Goal: Task Accomplishment & Management: Complete application form

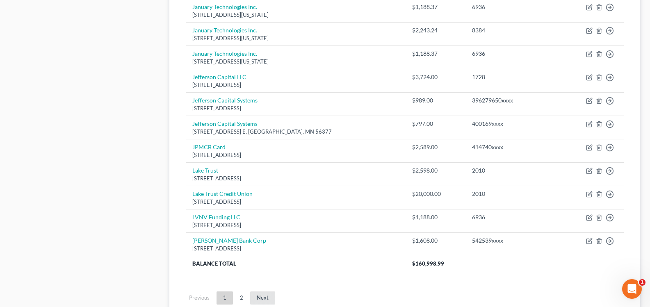
scroll to position [574, 0]
click at [259, 297] on link "Next" at bounding box center [262, 298] width 25 height 13
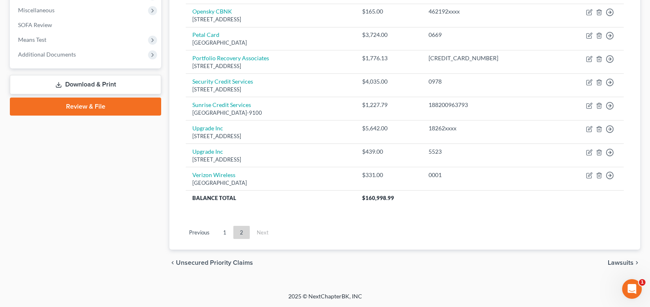
scroll to position [84, 0]
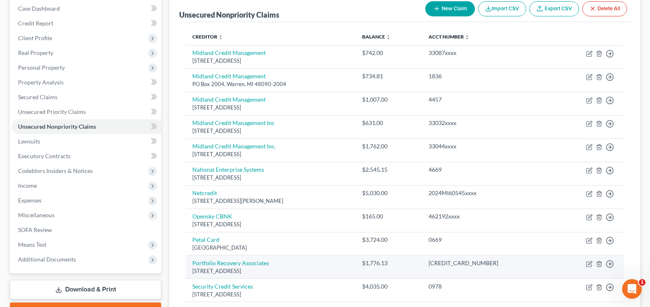
click at [273, 267] on td "Portfolio Recovery Associates [STREET_ADDRESS]" at bounding box center [271, 267] width 170 height 23
click at [253, 264] on link "Portfolio Recovery Associates" at bounding box center [230, 263] width 77 height 7
select select "48"
select select "14"
select select "1"
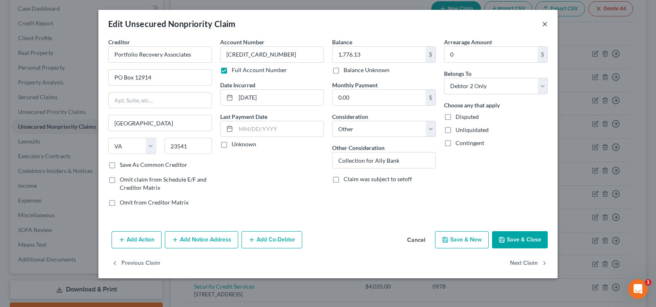
click at [544, 23] on button "×" at bounding box center [545, 24] width 6 height 10
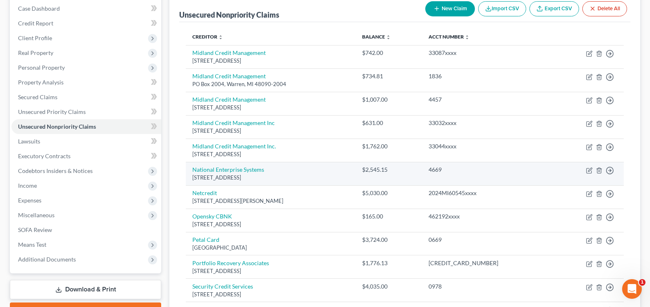
scroll to position [289, 0]
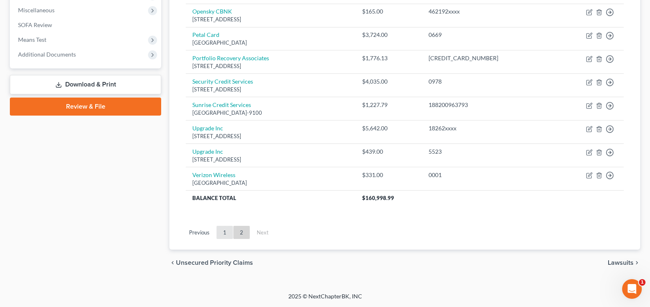
click at [224, 233] on link "1" at bounding box center [225, 232] width 16 height 13
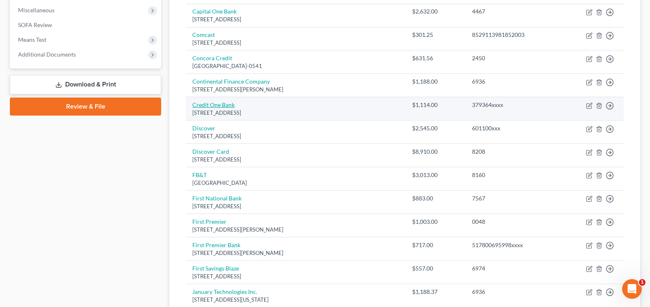
click at [228, 105] on link "Credit One Bank" at bounding box center [213, 104] width 42 height 7
select select "31"
select select "2"
select select "1"
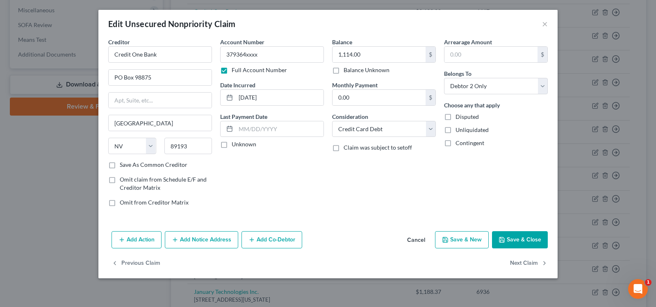
click at [198, 240] on button "Add Notice Address" at bounding box center [201, 239] width 73 height 17
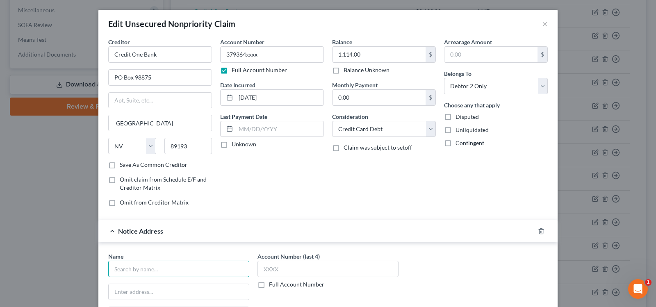
click at [167, 264] on input "text" at bounding box center [178, 269] width 141 height 16
type input "Portfolio Recovery Associates"
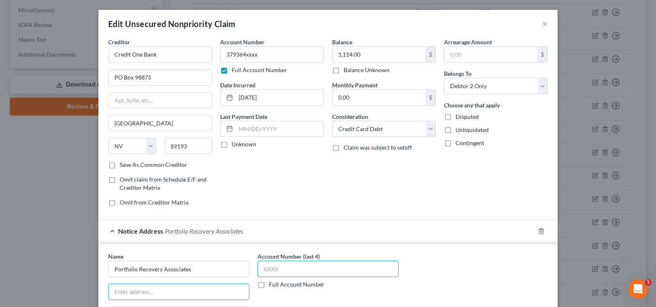
click at [306, 271] on input "text" at bounding box center [328, 269] width 141 height 16
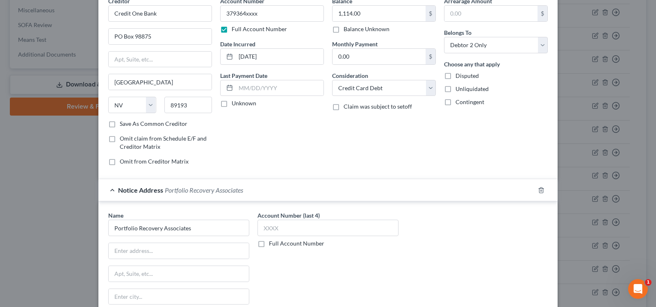
click at [269, 243] on label "Full Account Number" at bounding box center [296, 244] width 55 height 8
click at [272, 243] on input "Full Account Number" at bounding box center [274, 242] width 5 height 5
click at [271, 229] on input "text" at bounding box center [328, 228] width 141 height 16
type input "379364xxxx"
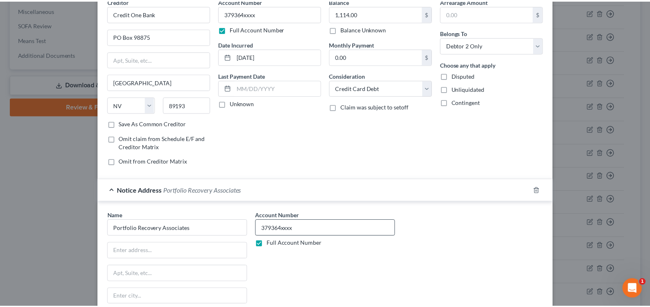
scroll to position [158, 0]
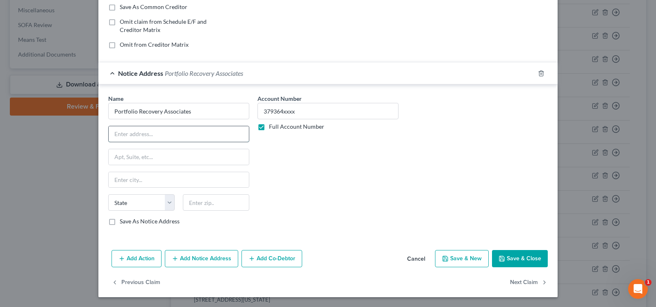
click at [171, 135] on input "text" at bounding box center [179, 134] width 140 height 16
type input "[STREET_ADDRESS] Ste. 100"
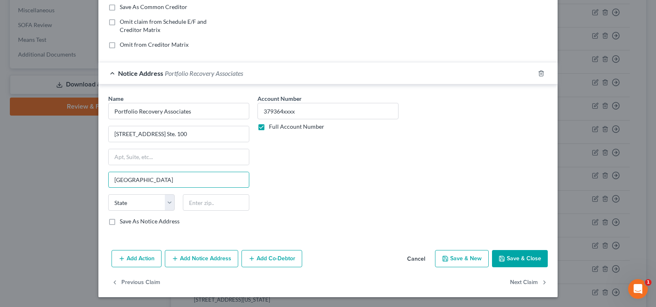
type input "[GEOGRAPHIC_DATA]"
select select "48"
type input "23502"
click at [499, 256] on icon "button" at bounding box center [502, 259] width 7 height 7
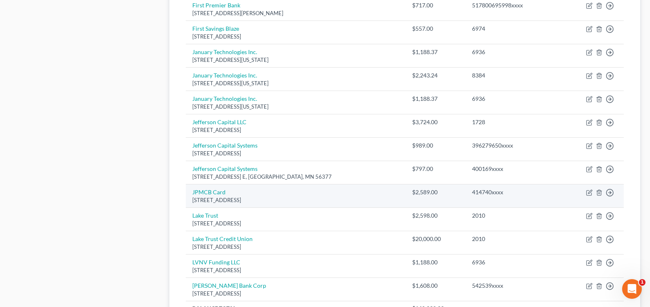
scroll to position [330, 0]
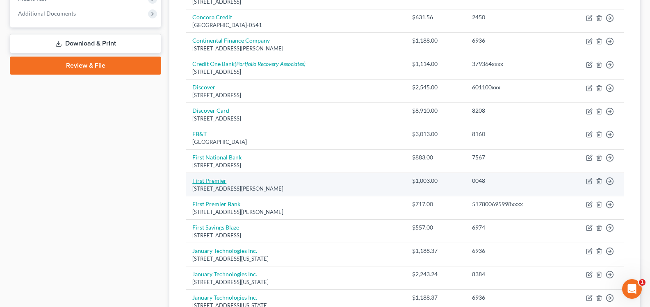
click at [202, 183] on link "First Premier" at bounding box center [209, 180] width 34 height 7
select select "43"
select select "2"
select select "0"
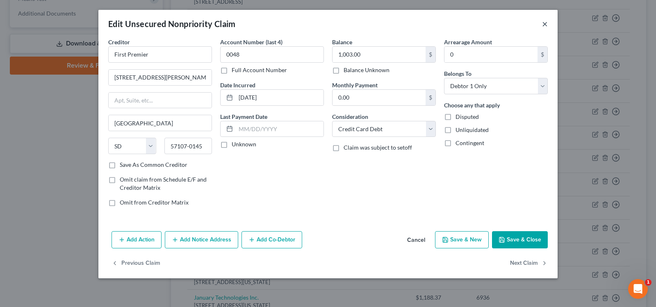
click at [542, 25] on button "×" at bounding box center [545, 24] width 6 height 10
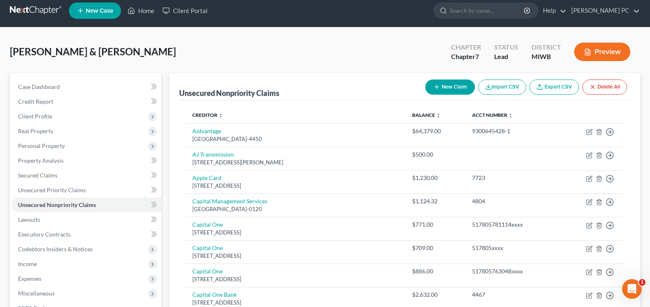
scroll to position [0, 0]
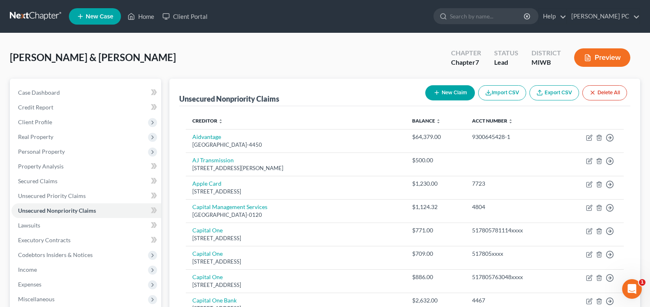
click at [437, 96] on icon "button" at bounding box center [437, 92] width 7 height 7
select select "2"
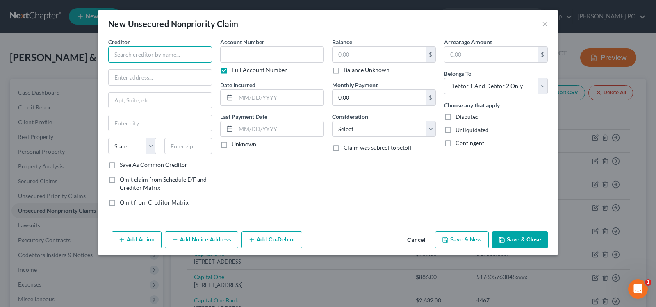
click at [171, 56] on input "text" at bounding box center [160, 54] width 104 height 16
type input "First Premier"
click at [229, 60] on input "text" at bounding box center [272, 54] width 104 height 16
type input "517800xxxx"
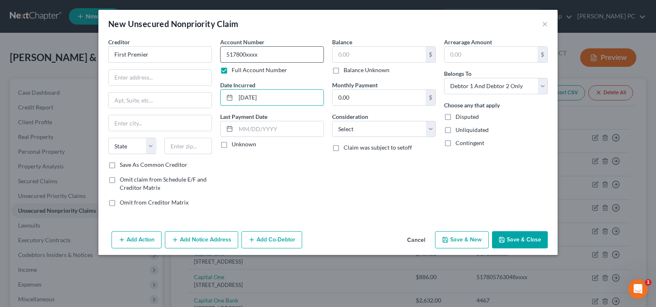
type input "[DATE]"
type input "1,551"
select select "2"
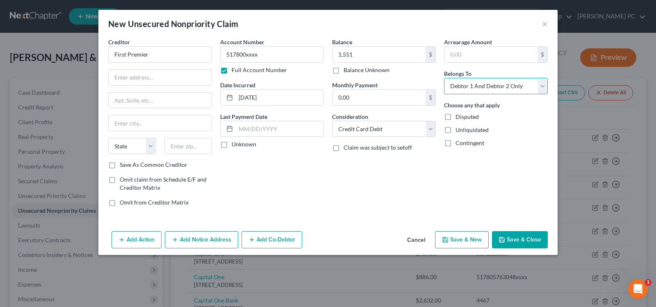
drag, startPoint x: 466, startPoint y: 89, endPoint x: 469, endPoint y: 94, distance: 5.1
click at [466, 89] on select "Select Debtor 1 Only Debtor 2 Only Debtor 1 And Debtor 2 Only At Least One Of T…" at bounding box center [496, 86] width 104 height 16
select select "1"
click at [444, 78] on select "Select Debtor 1 Only Debtor 2 Only Debtor 1 And Debtor 2 Only At Least One Of T…" at bounding box center [496, 86] width 104 height 16
click at [145, 74] on input "text" at bounding box center [160, 78] width 103 height 16
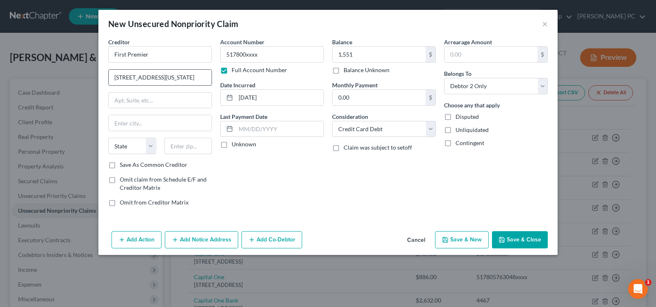
type input "[STREET_ADDRESS][US_STATE]"
type input "[GEOGRAPHIC_DATA]"
select select "43"
type input "57104"
click at [451, 236] on button "Save & New" at bounding box center [462, 239] width 54 height 17
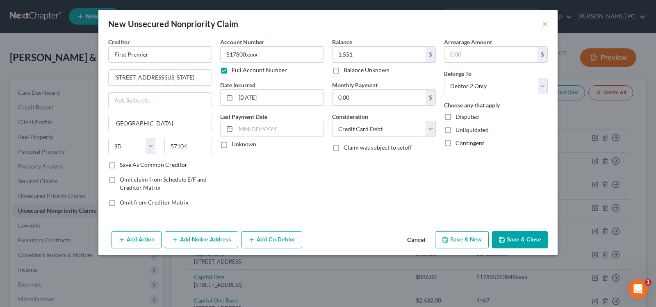
select select "2"
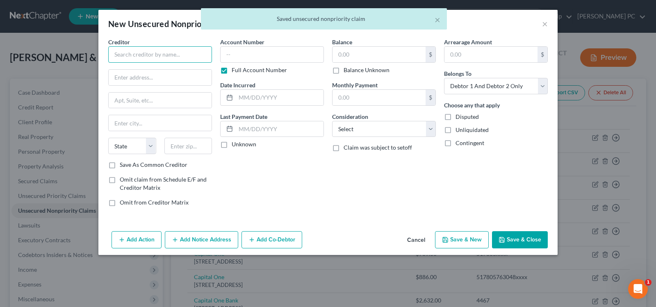
click at [155, 57] on input "text" at bounding box center [160, 54] width 104 height 16
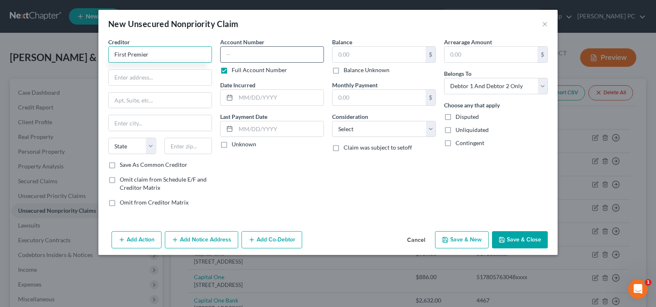
type input "First Premier"
click at [248, 50] on input "text" at bounding box center [272, 54] width 104 height 16
type input "517800xxxx"
click at [362, 48] on input "text" at bounding box center [379, 55] width 93 height 16
click at [291, 91] on input "text" at bounding box center [280, 98] width 88 height 16
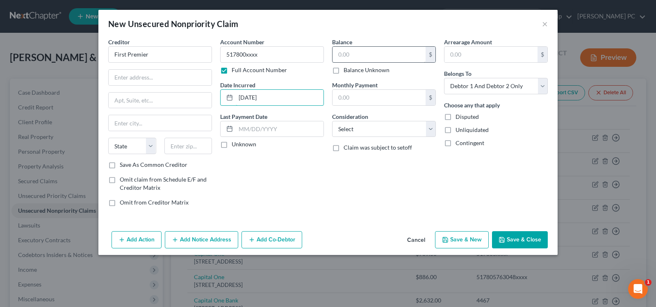
type input "[DATE]"
click at [346, 48] on input "text" at bounding box center [379, 55] width 93 height 16
type input "984"
click at [360, 131] on select "Select Cable / Satellite Services Collection Agency Credit Card Debt Debt Couns…" at bounding box center [384, 129] width 104 height 16
select select "2"
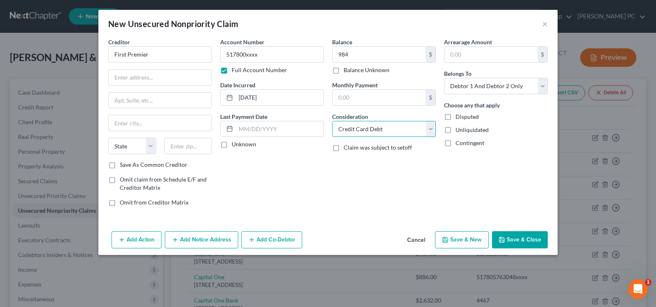
click at [332, 121] on select "Select Cable / Satellite Services Collection Agency Credit Card Debt Debt Couns…" at bounding box center [384, 129] width 104 height 16
drag, startPoint x: 482, startPoint y: 89, endPoint x: 483, endPoint y: 94, distance: 4.3
click at [482, 89] on select "Select Debtor 1 Only Debtor 2 Only Debtor 1 And Debtor 2 Only At Least One Of T…" at bounding box center [496, 86] width 104 height 16
select select "1"
click at [444, 78] on select "Select Debtor 1 Only Debtor 2 Only Debtor 1 And Debtor 2 Only At Least One Of T…" at bounding box center [496, 86] width 104 height 16
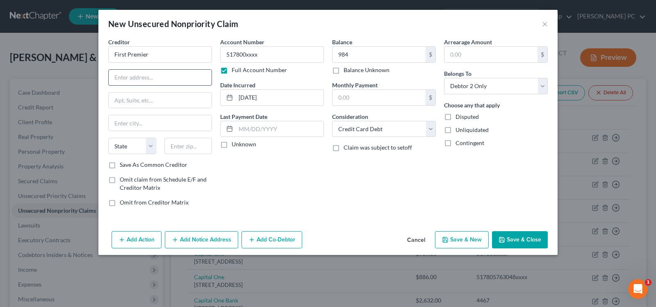
click at [141, 76] on input "text" at bounding box center [160, 78] width 103 height 16
type input "[STREET_ADDRESS][US_STATE]"
type input "[GEOGRAPHIC_DATA]"
select select "43"
type input "57104"
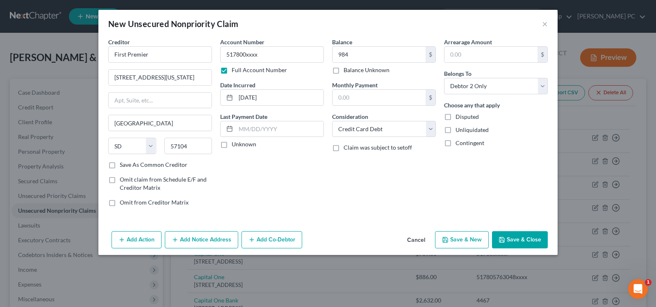
drag, startPoint x: 468, startPoint y: 238, endPoint x: 525, endPoint y: 234, distance: 56.8
click at [525, 232] on div "Add Action Add Notice Address Add Co-Debtor Cancel Save & New Save & Close" at bounding box center [327, 241] width 459 height 27
click at [526, 236] on button "Save & Close" at bounding box center [520, 239] width 56 height 17
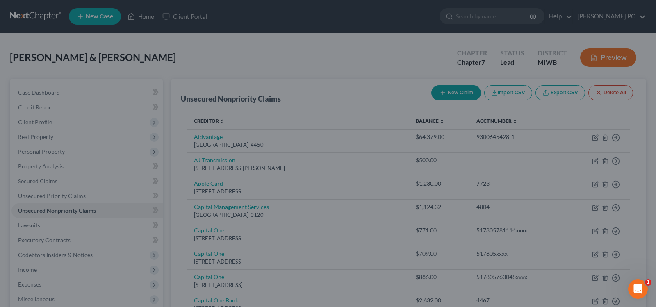
type input "984.00"
type input "0.00"
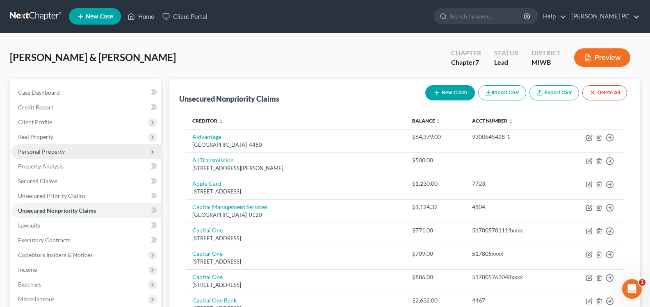
click at [37, 149] on span "Personal Property" at bounding box center [41, 151] width 47 height 7
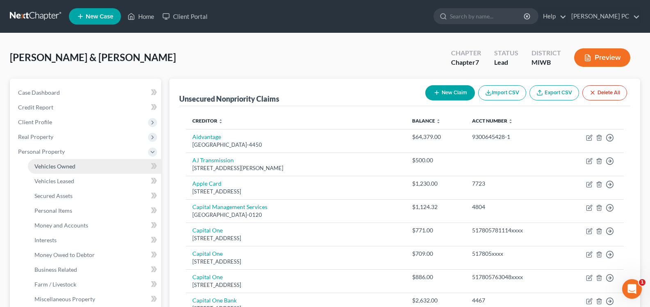
click at [58, 167] on span "Vehicles Owned" at bounding box center [54, 166] width 41 height 7
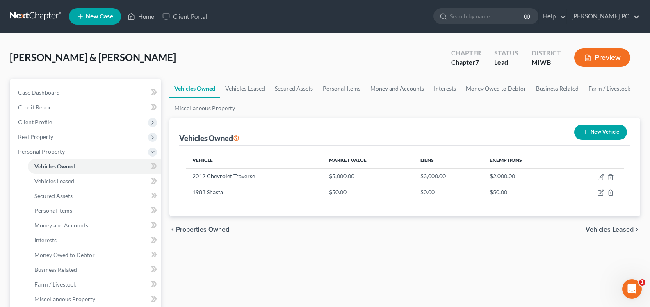
click at [602, 231] on span "Vehicles Leased" at bounding box center [610, 229] width 48 height 7
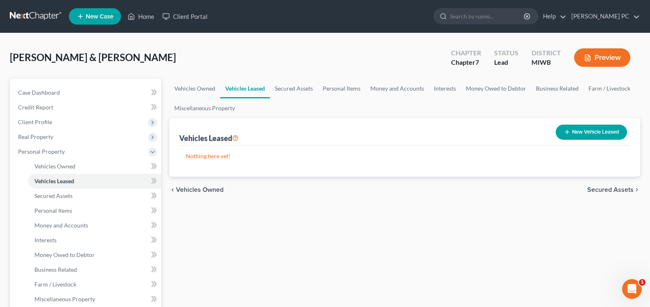
click at [612, 193] on span "Secured Assets" at bounding box center [610, 190] width 46 height 7
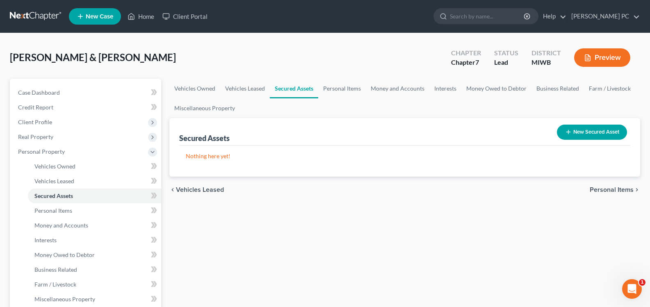
click at [613, 193] on span "Personal Items" at bounding box center [612, 190] width 44 height 7
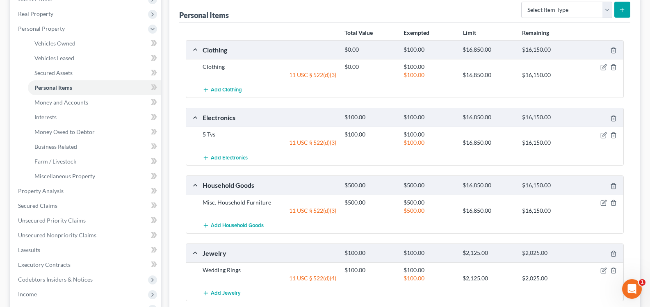
scroll to position [246, 0]
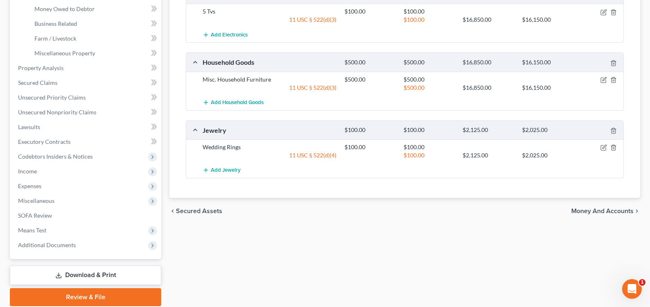
click at [604, 214] on span "Money and Accounts" at bounding box center [602, 211] width 62 height 7
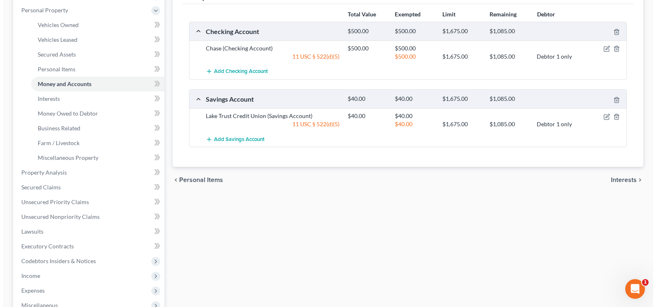
scroll to position [82, 0]
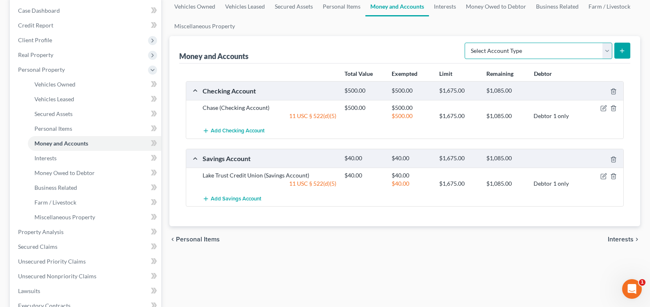
click at [604, 53] on select "Select Account Type Brokerage Cash on Hand Certificates of Deposit Checking Acc…" at bounding box center [539, 51] width 148 height 16
select select "cash_on_hand"
click at [466, 43] on select "Select Account Type Brokerage Cash on Hand Certificates of Deposit Checking Acc…" at bounding box center [539, 51] width 148 height 16
click at [618, 46] on button "submit" at bounding box center [623, 51] width 16 height 16
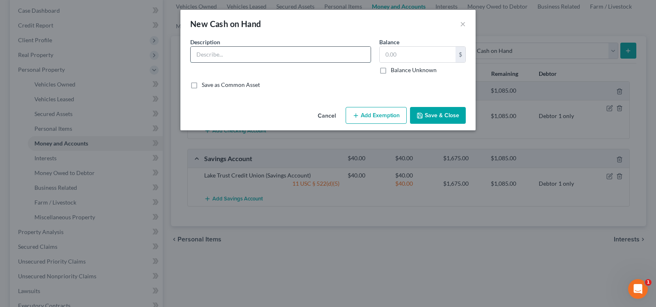
click at [201, 52] on input "text" at bounding box center [281, 55] width 180 height 16
type input "Cash"
click at [423, 57] on input "text" at bounding box center [418, 55] width 76 height 16
type input "20"
click at [403, 119] on button "Add Exemption" at bounding box center [376, 115] width 61 height 17
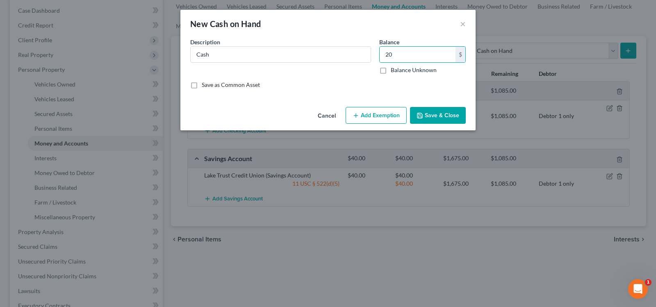
select select "2"
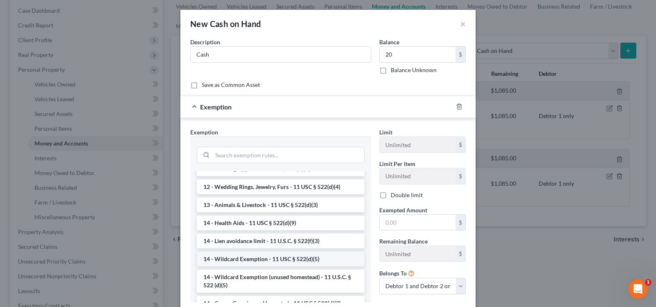
click at [293, 261] on li "14 - Wildcard Exemption - 11 USC § 522(d)(5)" at bounding box center [281, 259] width 168 height 15
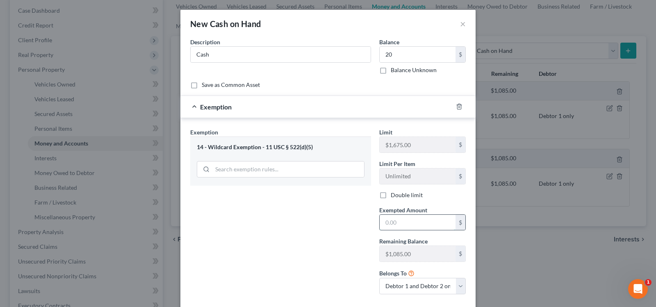
click at [394, 226] on input "text" at bounding box center [418, 223] width 76 height 16
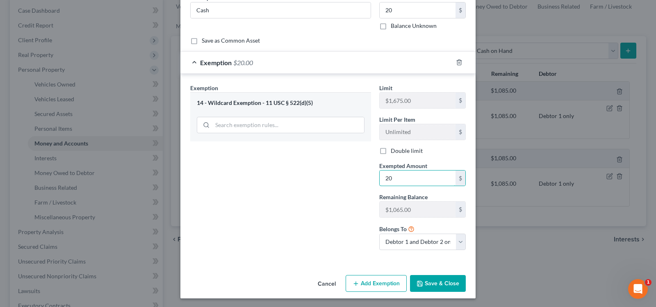
scroll to position [46, 0]
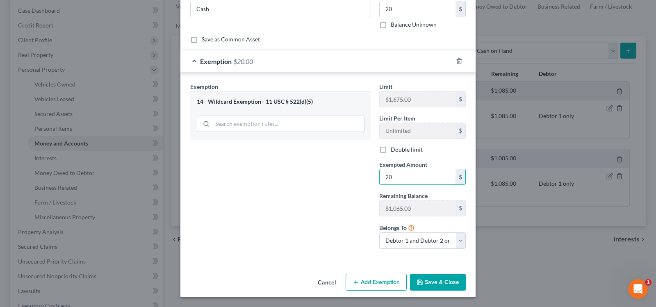
type input "20"
click at [418, 282] on icon "button" at bounding box center [420, 282] width 5 height 5
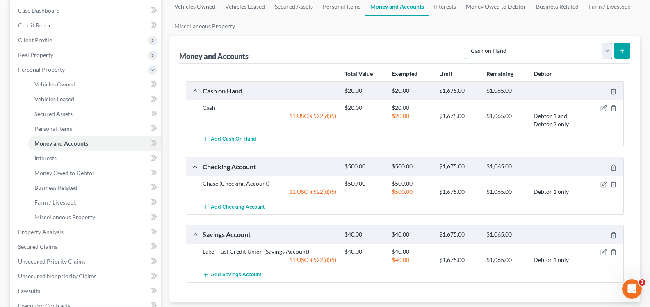
click at [610, 53] on select "Select Account Type Brokerage Cash on Hand Certificates of Deposit Checking Acc…" at bounding box center [539, 51] width 148 height 16
select select "checking"
click at [466, 43] on select "Select Account Type Brokerage Cash on Hand Certificates of Deposit Checking Acc…" at bounding box center [539, 51] width 148 height 16
click at [624, 50] on icon "submit" at bounding box center [622, 51] width 7 height 7
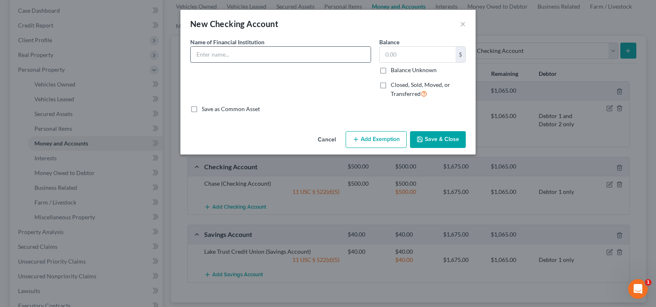
click at [233, 55] on input "text" at bounding box center [281, 55] width 180 height 16
type input "Bank of America"
type input "100"
click at [368, 138] on button "Add Exemption" at bounding box center [376, 139] width 61 height 17
select select "2"
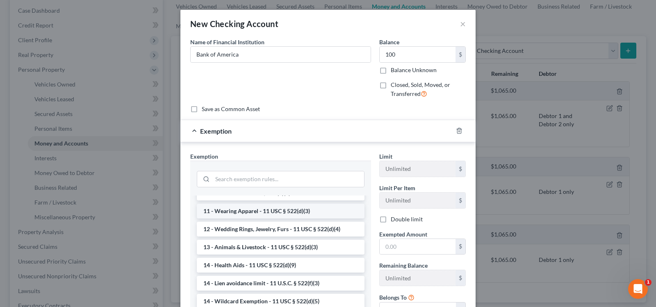
scroll to position [123, 0]
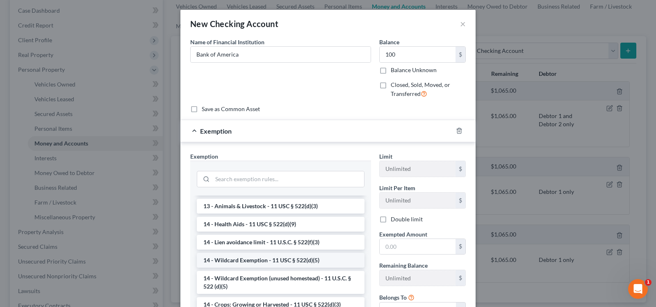
click at [286, 259] on li "14 - Wildcard Exemption - 11 USC § 522(d)(5)" at bounding box center [281, 260] width 168 height 15
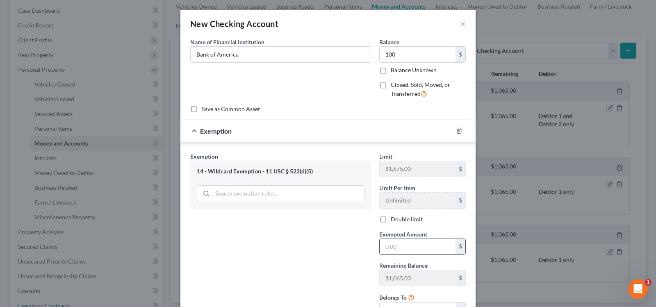
click at [418, 251] on input "text" at bounding box center [418, 247] width 76 height 16
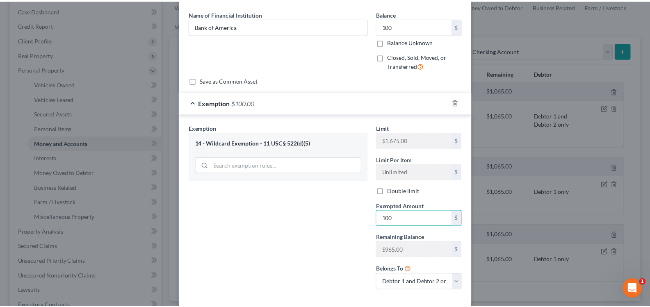
scroll to position [70, 0]
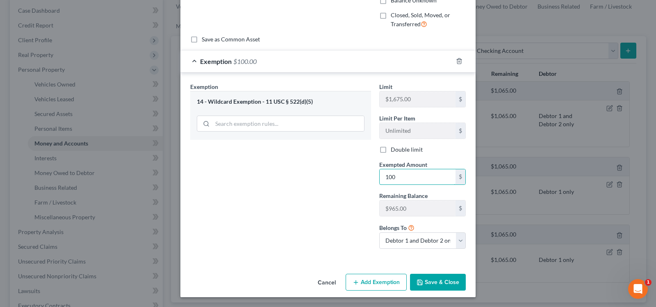
type input "100"
click at [466, 250] on div "Limit $1,675.00 $ Limit Per Item Unlimited $ Double limit Exempted Amount * 100…" at bounding box center [422, 168] width 95 height 173
click at [452, 283] on button "Save & Close" at bounding box center [438, 282] width 56 height 17
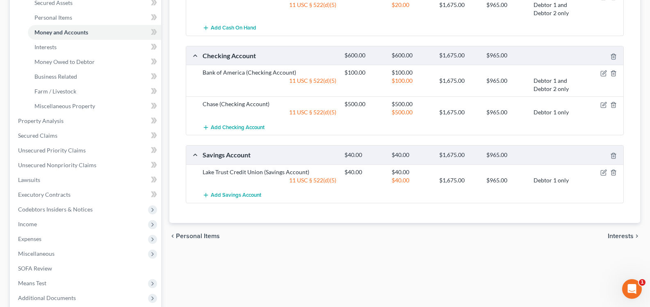
scroll to position [194, 0]
click at [617, 234] on span "Interests" at bounding box center [621, 235] width 26 height 7
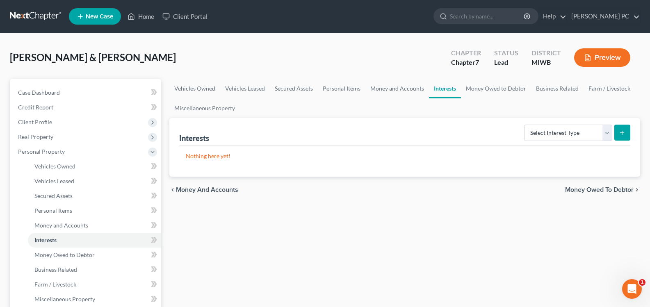
click at [610, 190] on span "Money Owed to Debtor" at bounding box center [599, 190] width 69 height 7
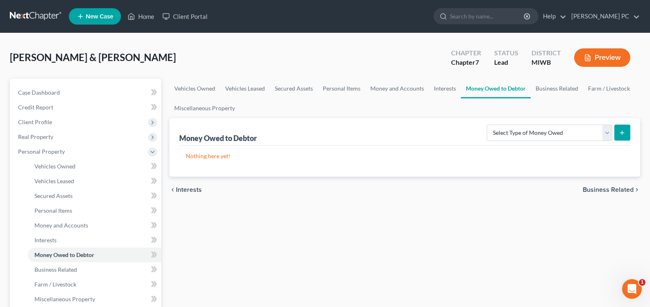
click at [617, 190] on span "Business Related" at bounding box center [608, 190] width 51 height 7
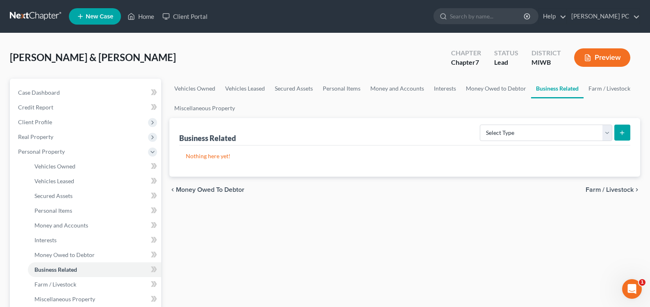
click at [617, 190] on span "Farm / Livestock" at bounding box center [610, 190] width 48 height 7
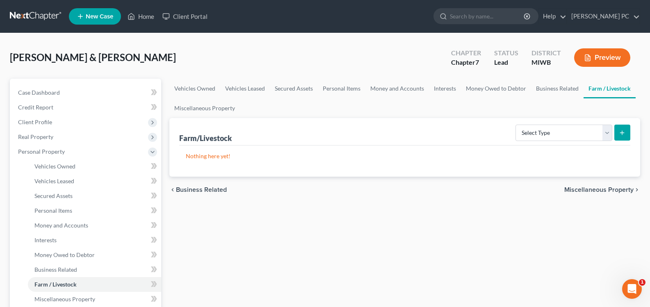
click at [617, 190] on span "Miscellaneous Property" at bounding box center [598, 190] width 69 height 7
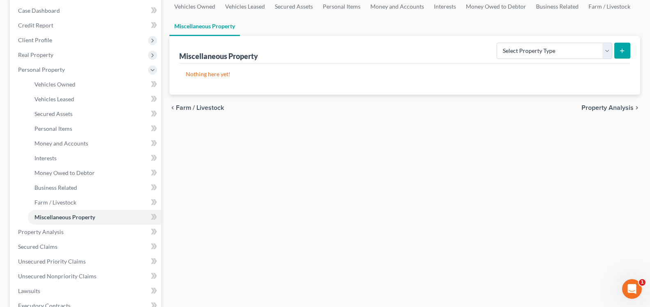
click at [614, 111] on span "Property Analysis" at bounding box center [608, 108] width 52 height 7
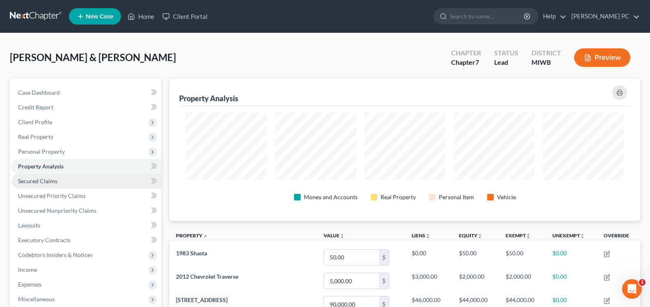
click at [89, 177] on link "Secured Claims" at bounding box center [86, 181] width 150 height 15
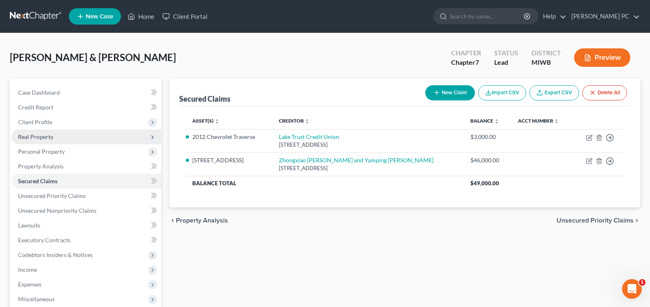
click at [72, 141] on span "Real Property" at bounding box center [86, 137] width 150 height 15
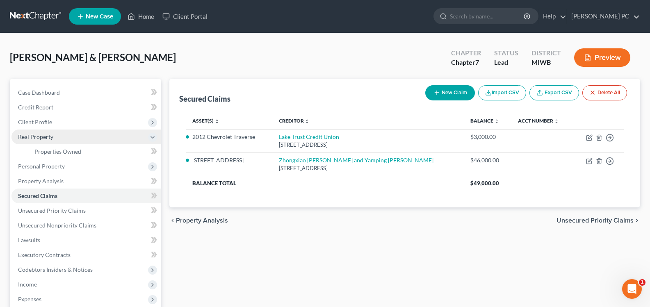
click at [74, 144] on span "Real Property" at bounding box center [86, 137] width 150 height 15
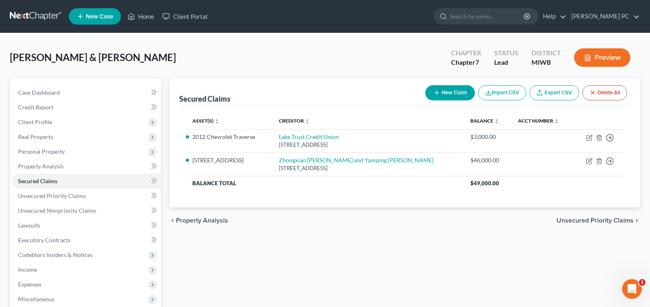
click at [72, 149] on ul "Case Dashboard Payments Invoices Payments Payments Credit Report Client Profile" at bounding box center [86, 218] width 150 height 266
click at [72, 139] on span "Real Property" at bounding box center [86, 137] width 150 height 15
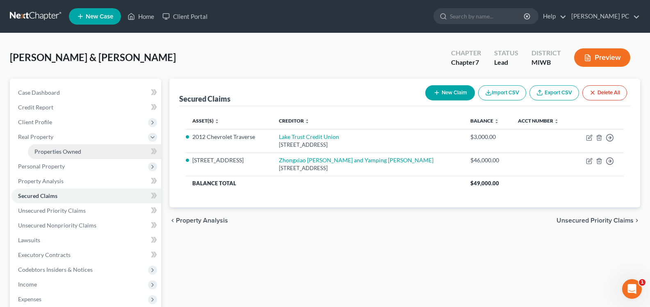
click at [74, 152] on span "Properties Owned" at bounding box center [57, 151] width 47 height 7
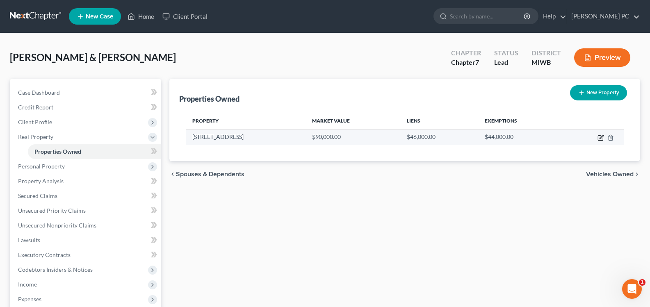
click at [600, 139] on icon "button" at bounding box center [601, 138] width 7 height 7
select select "23"
select select "2"
select select "5"
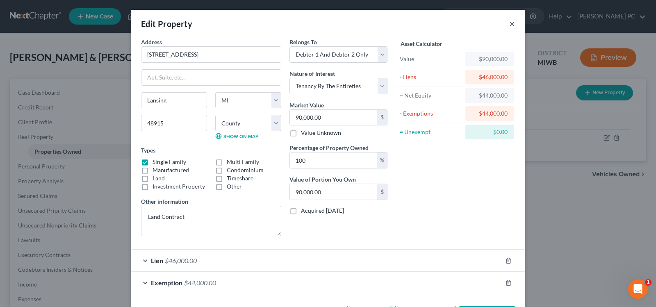
click at [510, 24] on button "×" at bounding box center [513, 24] width 6 height 10
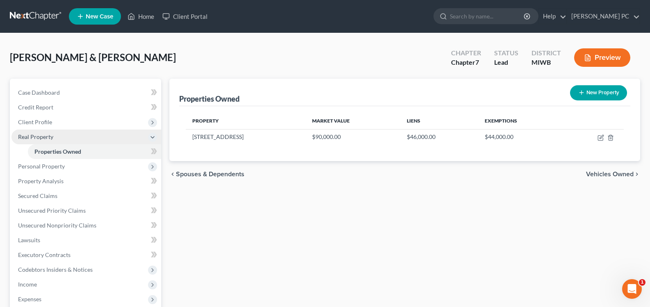
click at [152, 136] on icon at bounding box center [152, 137] width 7 height 7
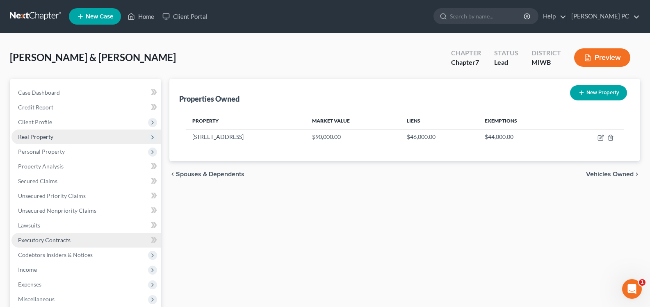
click at [102, 245] on link "Executory Contracts" at bounding box center [86, 240] width 150 height 15
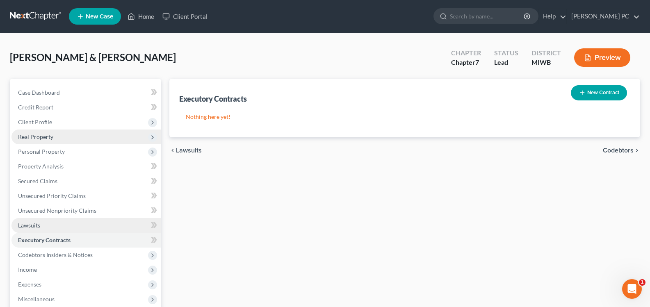
click at [110, 226] on link "Lawsuits" at bounding box center [86, 225] width 150 height 15
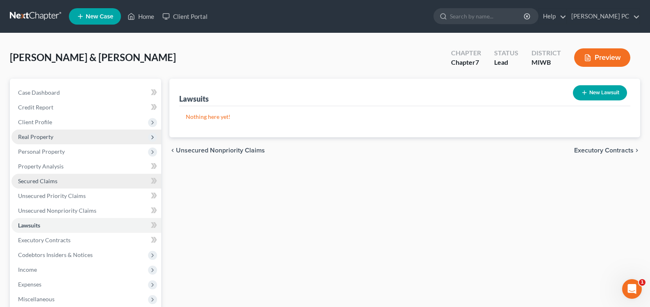
click at [74, 179] on link "Secured Claims" at bounding box center [86, 181] width 150 height 15
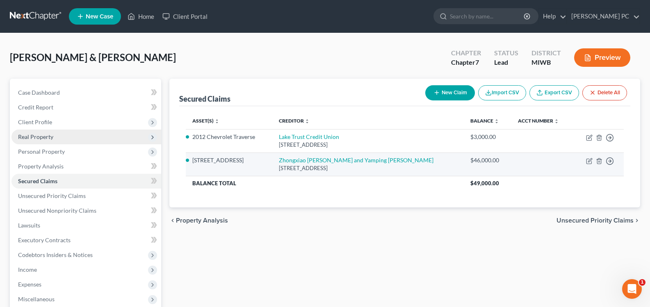
click at [528, 167] on td at bounding box center [543, 164] width 62 height 23
click at [590, 161] on icon "button" at bounding box center [589, 161] width 7 height 7
select select "23"
select select "5"
select select "2"
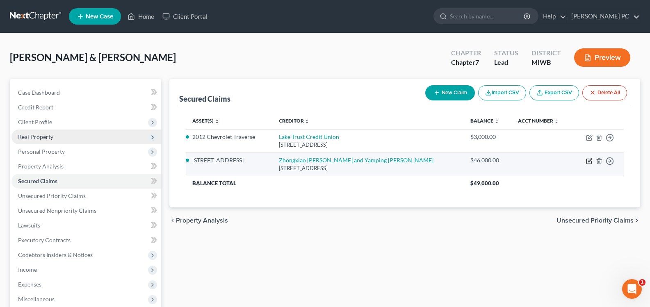
select select "2"
select select "0"
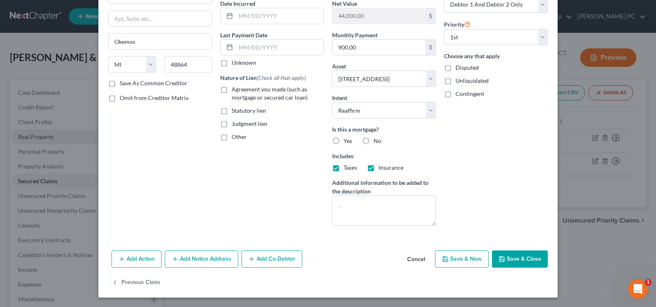
scroll to position [82, 0]
click at [146, 261] on button "Add Action" at bounding box center [137, 258] width 50 height 17
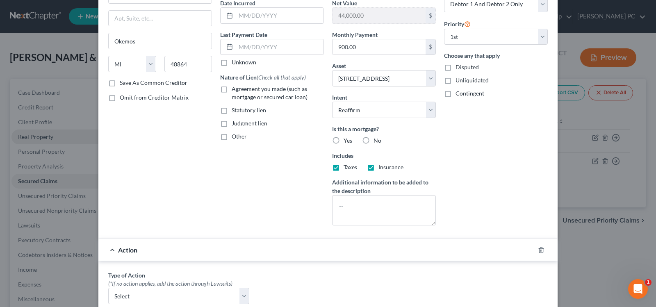
scroll to position [205, 0]
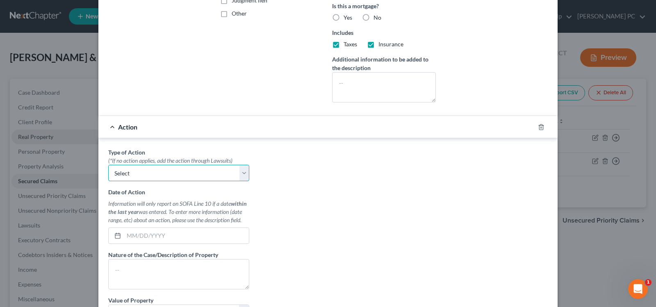
click at [240, 178] on select "Select Repossession Garnishment Foreclosure Personal Injury Attached, Seized, O…" at bounding box center [178, 173] width 141 height 16
click at [263, 183] on div "Type of Action * (*If no action applies, add the action through Lawsuits) Selec…" at bounding box center [328, 251] width 448 height 206
click at [110, 130] on div "Action" at bounding box center [316, 127] width 436 height 22
click at [110, 127] on div "Action" at bounding box center [316, 127] width 436 height 22
click at [540, 126] on icon "button" at bounding box center [541, 126] width 4 height 5
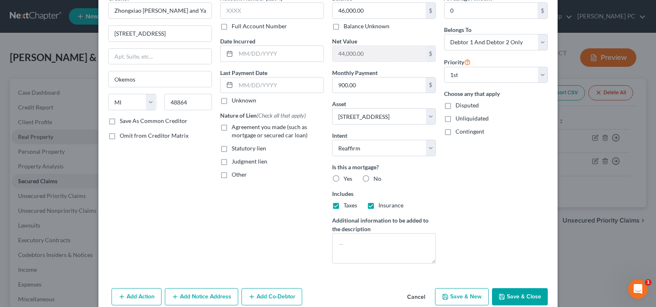
scroll to position [0, 0]
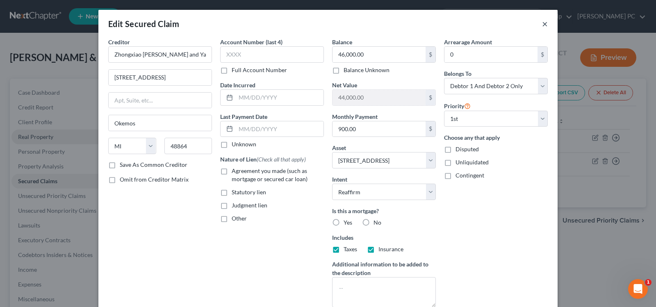
click at [542, 24] on button "×" at bounding box center [545, 24] width 6 height 10
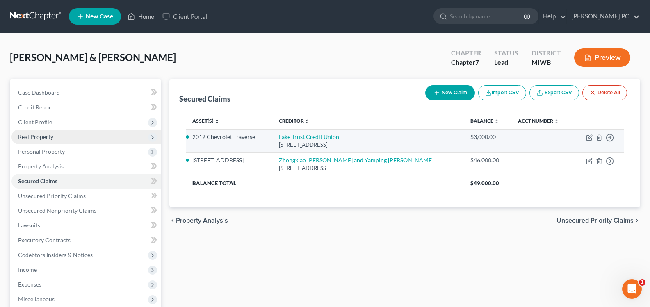
click at [222, 140] on li "2012 Chevrolet Traverse" at bounding box center [228, 137] width 73 height 8
click at [585, 139] on td "Move to E Move to F Move to G Move to Notice Only" at bounding box center [599, 140] width 50 height 23
click at [589, 138] on icon "button" at bounding box center [589, 138] width 7 height 7
select select "23"
select select "9"
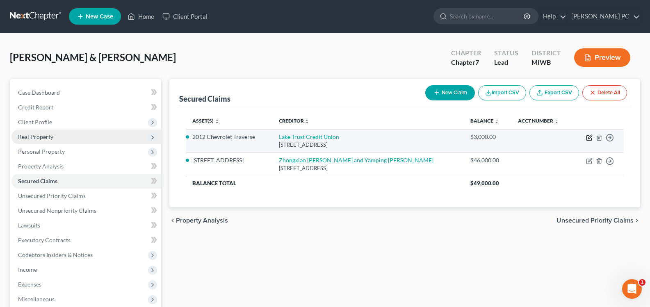
select select "2"
select select "0"
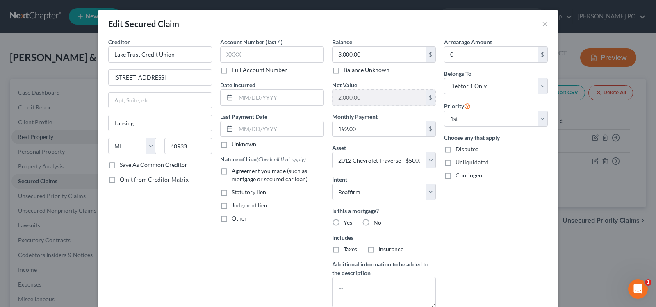
click at [374, 220] on label "No" at bounding box center [378, 223] width 8 height 8
click at [377, 220] on input "No" at bounding box center [379, 221] width 5 height 5
radio input "true"
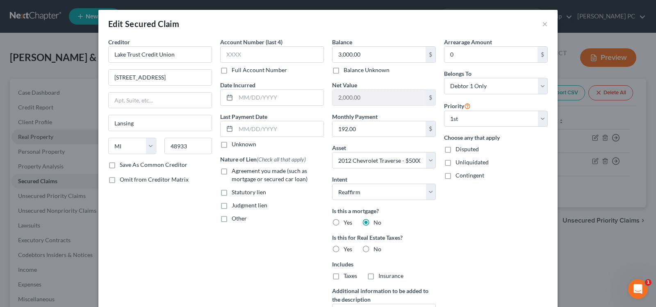
click at [374, 249] on label "No" at bounding box center [378, 249] width 8 height 8
click at [377, 249] on input "No" at bounding box center [379, 247] width 5 height 5
radio input "true"
click at [542, 24] on button "×" at bounding box center [545, 24] width 6 height 10
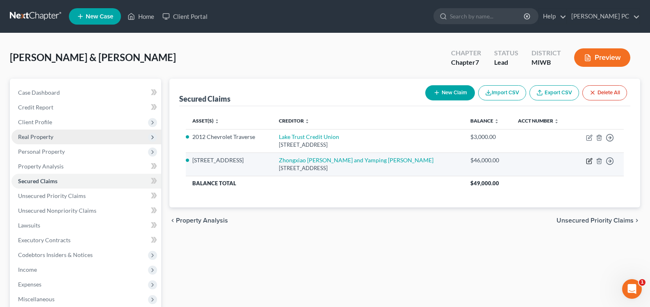
click at [590, 162] on icon "button" at bounding box center [589, 161] width 7 height 7
select select "23"
select select "5"
select select "2"
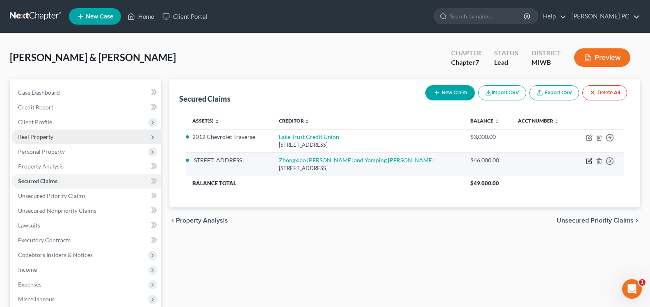
select select "0"
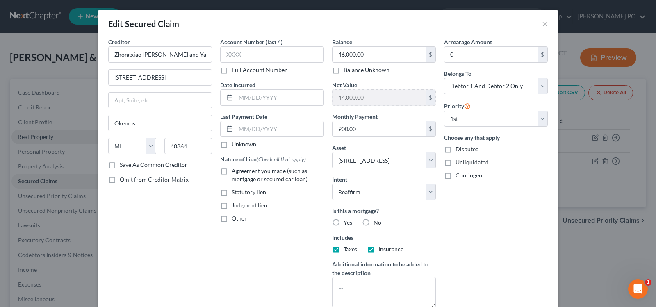
click at [344, 223] on label "Yes" at bounding box center [348, 223] width 9 height 8
click at [347, 223] on input "Yes" at bounding box center [349, 221] width 5 height 5
radio input "true"
click at [232, 170] on label "Agreement you made (such as mortgage or secured car loan)" at bounding box center [278, 175] width 92 height 16
click at [235, 170] on input "Agreement you made (such as mortgage or secured car loan)" at bounding box center [237, 169] width 5 height 5
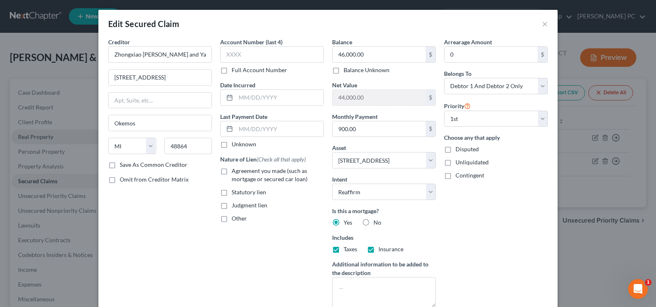
checkbox input "true"
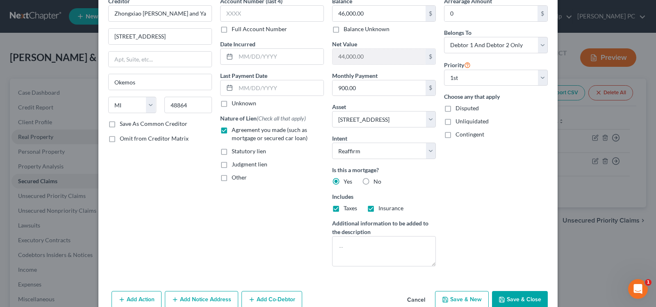
scroll to position [82, 0]
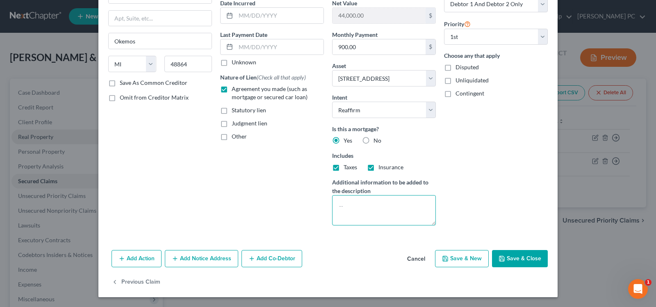
click at [377, 206] on textarea at bounding box center [384, 210] width 104 height 30
type textarea "Land Contract"
drag, startPoint x: 519, startPoint y: 257, endPoint x: 379, endPoint y: 155, distance: 172.9
click at [381, 155] on div "Edit Secured Claim × Creditor * Zhongxiao [PERSON_NAME] and Yamping [PERSON_NAM…" at bounding box center [327, 113] width 459 height 370
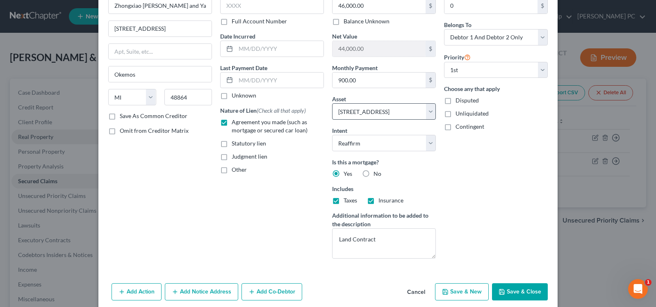
scroll to position [0, 0]
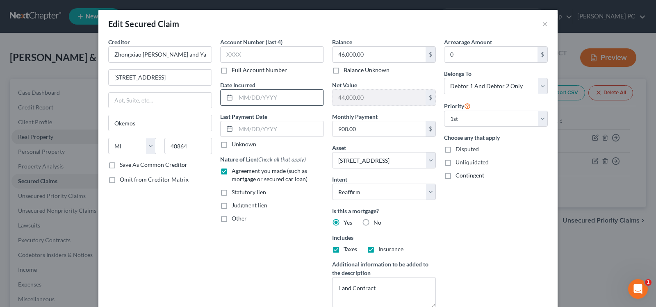
click at [242, 101] on input "text" at bounding box center [280, 98] width 88 height 16
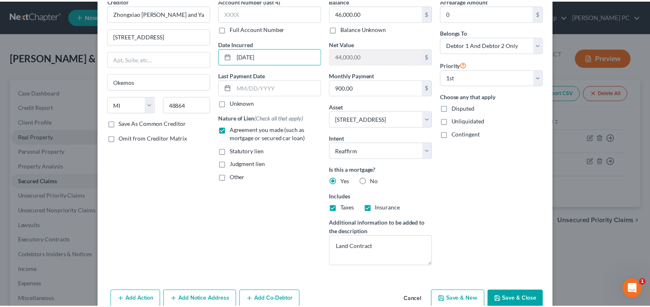
scroll to position [82, 0]
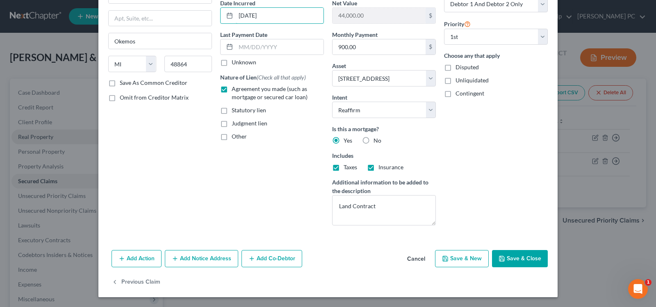
type input "[DATE]"
click at [532, 257] on button "Save & Close" at bounding box center [520, 258] width 56 height 17
select select
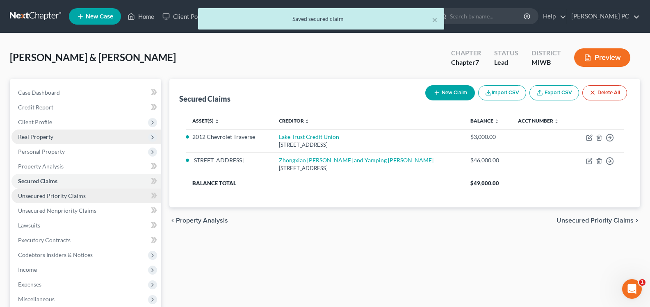
click at [59, 199] on link "Unsecured Priority Claims" at bounding box center [86, 196] width 150 height 15
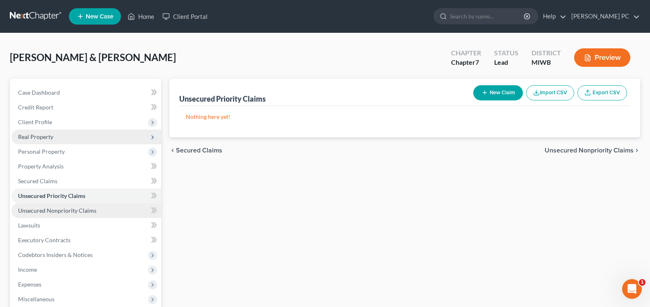
click at [66, 213] on span "Unsecured Nonpriority Claims" at bounding box center [57, 210] width 78 height 7
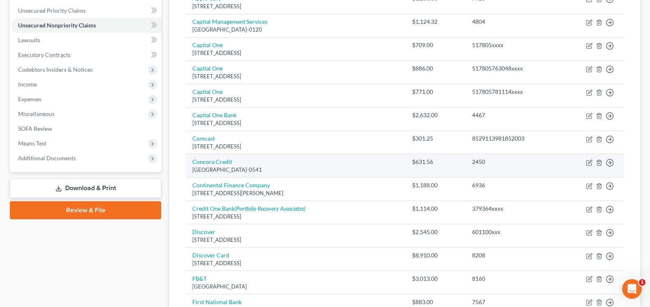
scroll to position [205, 0]
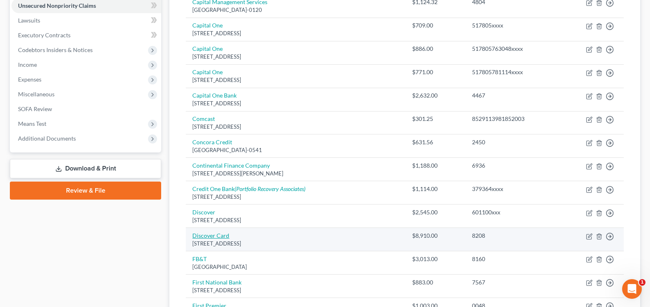
click at [197, 237] on link "Discover Card" at bounding box center [210, 235] width 37 height 7
select select "46"
select select "2"
select select "0"
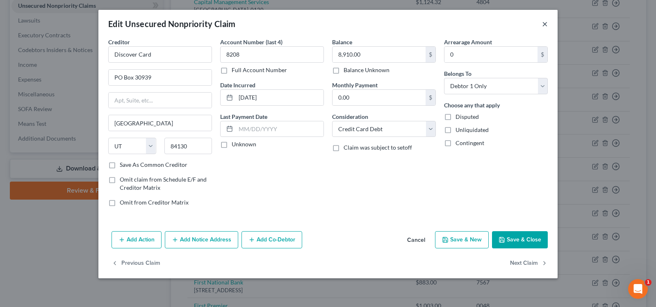
click at [543, 25] on button "×" at bounding box center [545, 24] width 6 height 10
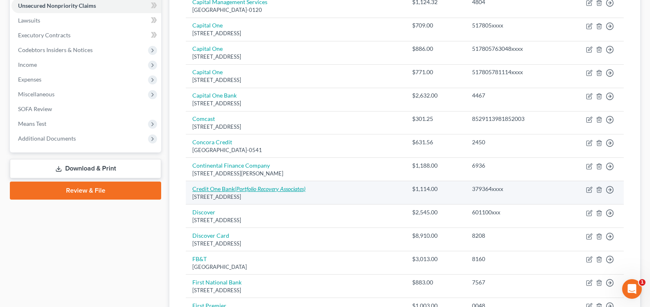
click at [243, 190] on icon "(Portfolio Recovery Associates)" at bounding box center [270, 188] width 71 height 7
select select "31"
select select "2"
select select "1"
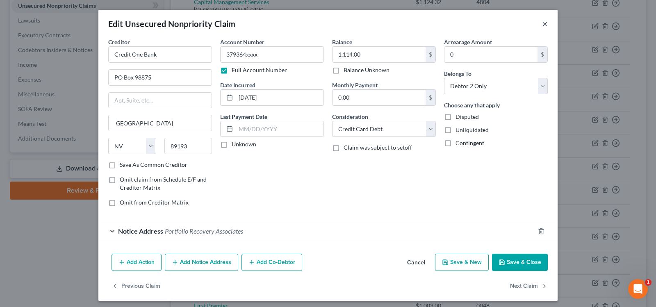
click at [542, 26] on button "×" at bounding box center [545, 24] width 6 height 10
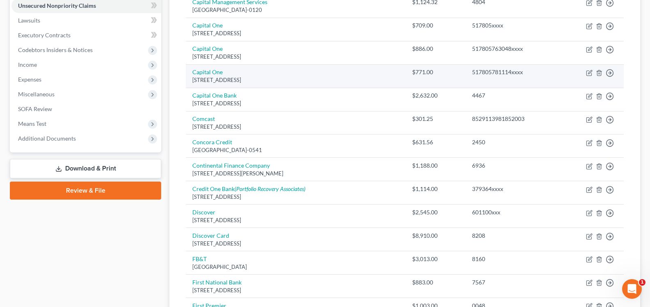
click at [218, 82] on div "[STREET_ADDRESS]" at bounding box center [295, 80] width 206 height 8
click at [216, 74] on link "Capital One" at bounding box center [207, 72] width 30 height 7
select select "46"
select select "2"
select select "0"
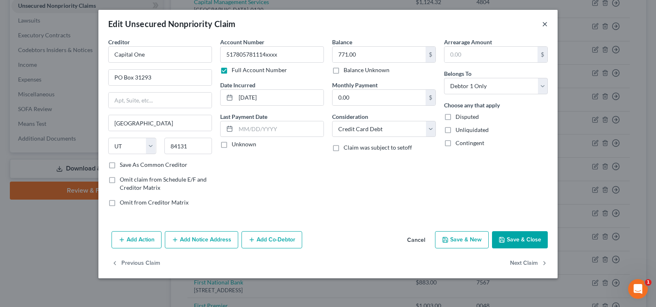
click at [544, 24] on button "×" at bounding box center [545, 24] width 6 height 10
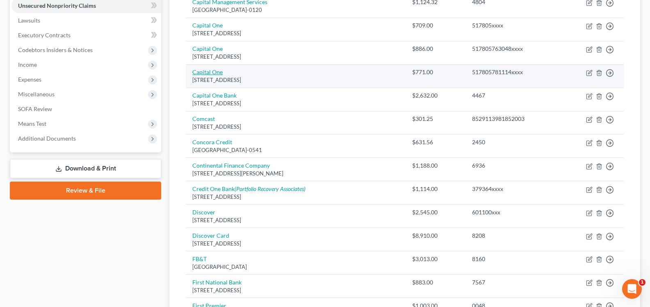
click at [215, 73] on link "Capital One" at bounding box center [207, 72] width 30 height 7
select select "46"
select select "2"
select select "0"
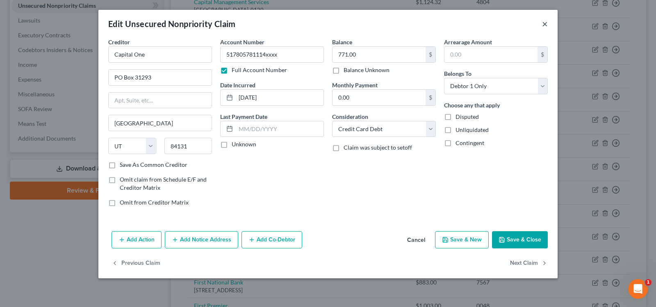
click at [547, 25] on button "×" at bounding box center [545, 24] width 6 height 10
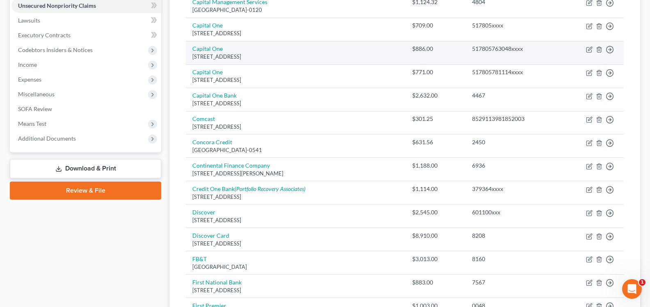
click at [209, 54] on div "[STREET_ADDRESS]" at bounding box center [295, 57] width 206 height 8
click at [212, 50] on link "Capital One" at bounding box center [207, 48] width 30 height 7
select select "46"
select select "2"
select select "0"
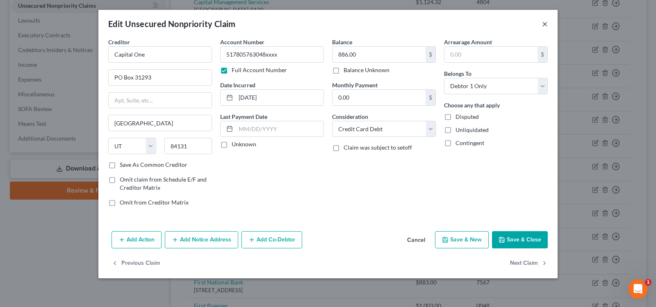
click at [544, 25] on button "×" at bounding box center [545, 24] width 6 height 10
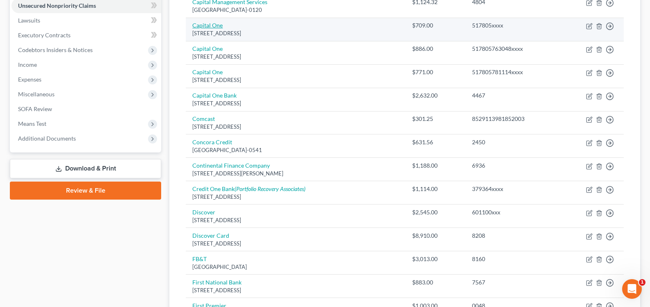
click at [208, 25] on link "Capital One" at bounding box center [207, 25] width 30 height 7
select select "46"
select select "2"
select select "1"
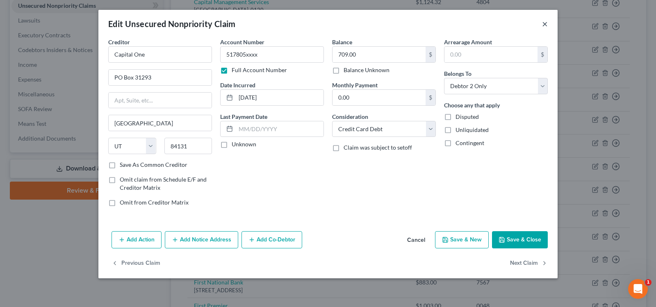
click at [546, 25] on button "×" at bounding box center [545, 24] width 6 height 10
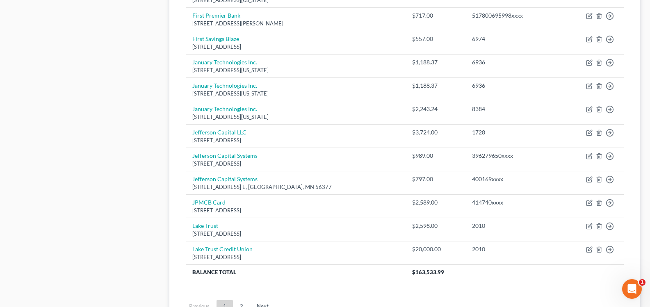
scroll to position [615, 0]
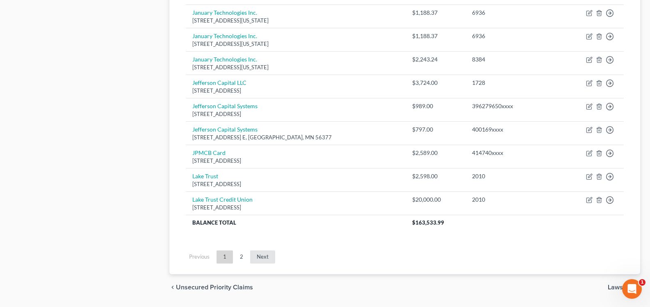
click at [256, 259] on link "Next" at bounding box center [262, 257] width 25 height 13
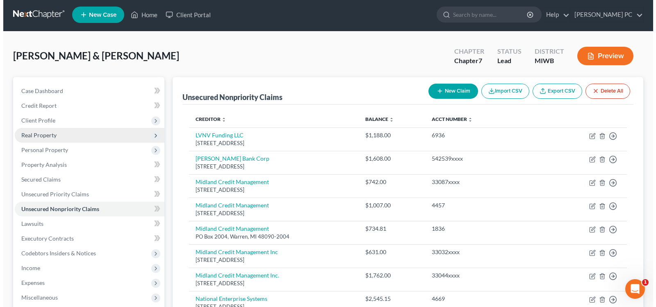
scroll to position [0, 0]
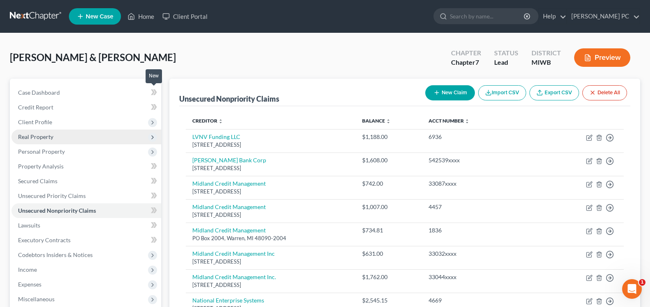
click at [155, 92] on icon at bounding box center [154, 92] width 6 height 10
click at [155, 107] on icon at bounding box center [154, 107] width 6 height 10
click at [153, 123] on icon at bounding box center [152, 122] width 7 height 7
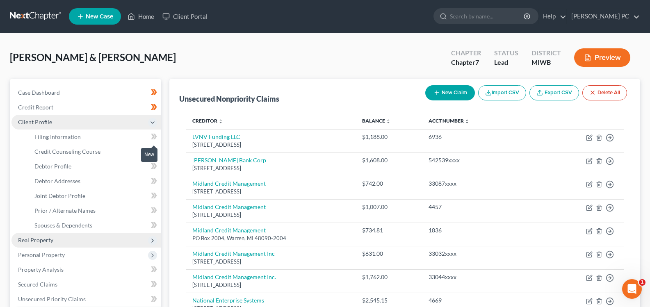
click at [155, 137] on icon at bounding box center [155, 137] width 4 height 6
click at [154, 151] on icon at bounding box center [153, 152] width 4 height 6
click at [156, 152] on icon at bounding box center [155, 152] width 4 height 6
click at [153, 168] on icon at bounding box center [153, 166] width 4 height 6
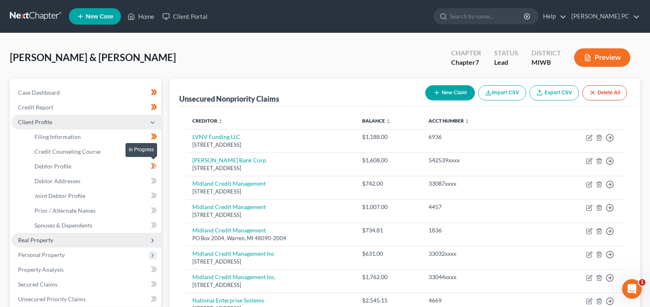
click at [155, 165] on icon at bounding box center [155, 166] width 4 height 6
click at [156, 180] on icon at bounding box center [155, 181] width 4 height 6
click at [155, 180] on icon at bounding box center [155, 181] width 4 height 6
click at [154, 192] on icon at bounding box center [154, 196] width 6 height 10
click at [154, 195] on icon at bounding box center [153, 196] width 4 height 6
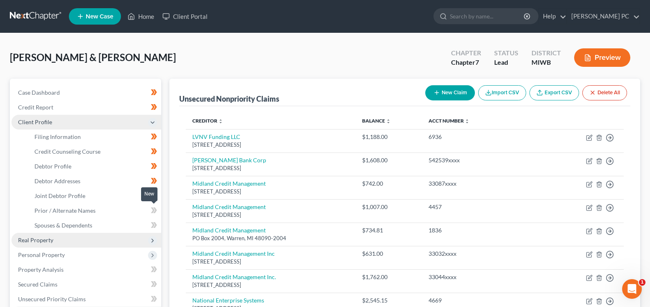
click at [154, 210] on icon at bounding box center [153, 211] width 4 height 6
click at [153, 224] on icon at bounding box center [153, 225] width 4 height 6
click at [157, 225] on icon at bounding box center [155, 225] width 4 height 6
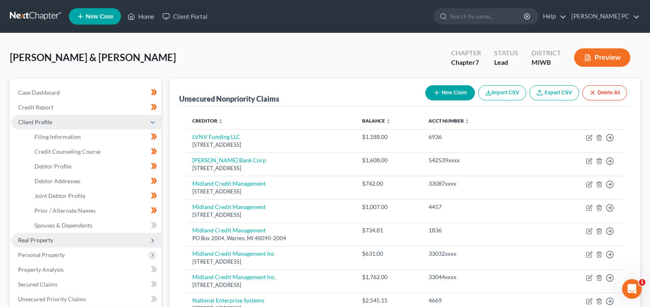
click at [151, 119] on icon at bounding box center [152, 122] width 7 height 7
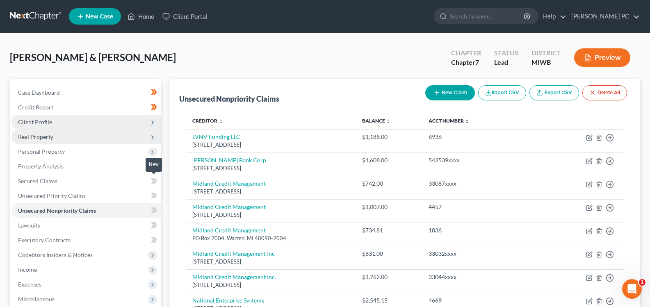
click at [155, 180] on icon at bounding box center [154, 181] width 6 height 10
click at [152, 195] on icon at bounding box center [154, 196] width 6 height 10
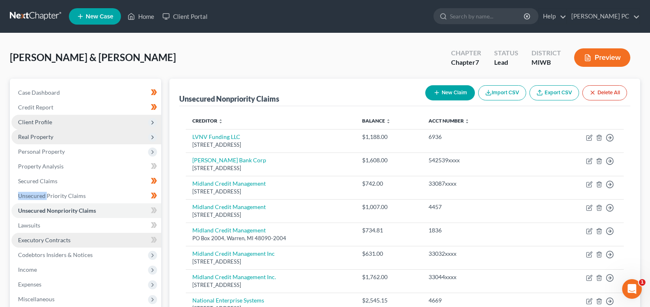
click at [89, 247] on link "Executory Contracts" at bounding box center [86, 240] width 150 height 15
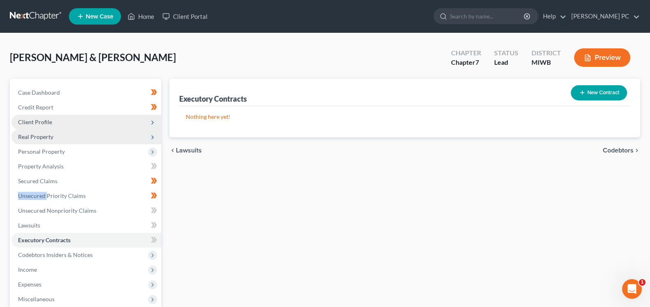
click at [583, 94] on icon "button" at bounding box center [582, 92] width 7 height 7
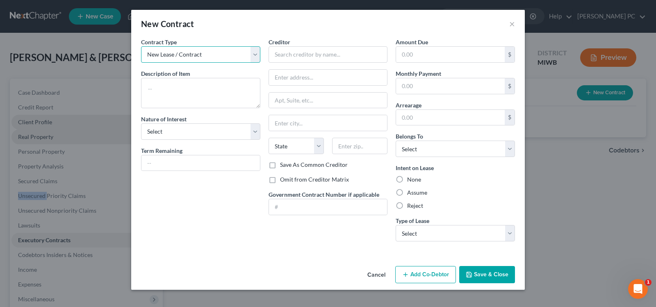
click at [256, 54] on select "New Lease / Contract New Timeshare" at bounding box center [200, 54] width 119 height 16
drag, startPoint x: 255, startPoint y: 52, endPoint x: 231, endPoint y: 85, distance: 40.9
click at [255, 52] on select "New Lease / Contract New Timeshare" at bounding box center [200, 54] width 119 height 16
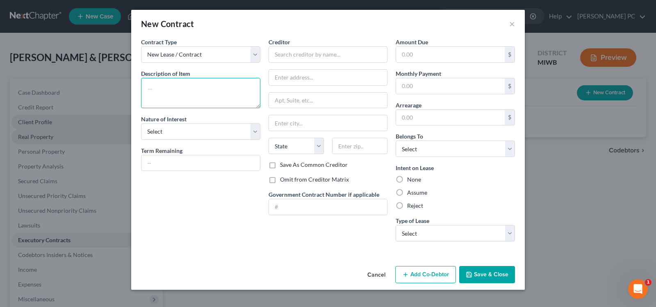
click at [231, 89] on textarea at bounding box center [200, 93] width 119 height 30
type textarea "[STREET_ADDRESS]"
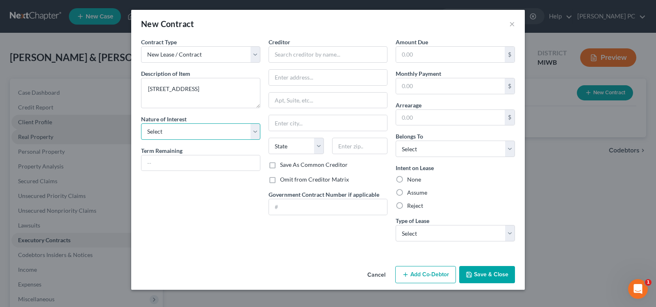
click at [254, 133] on select "Select Purchaser Agent Lessor Lessee" at bounding box center [200, 131] width 119 height 16
select select "0"
click at [141, 123] on select "Select Purchaser Agent Lessor Lessee" at bounding box center [200, 131] width 119 height 16
click at [227, 170] on input "text" at bounding box center [201, 163] width 119 height 16
click at [245, 165] on input "text" at bounding box center [201, 163] width 119 height 16
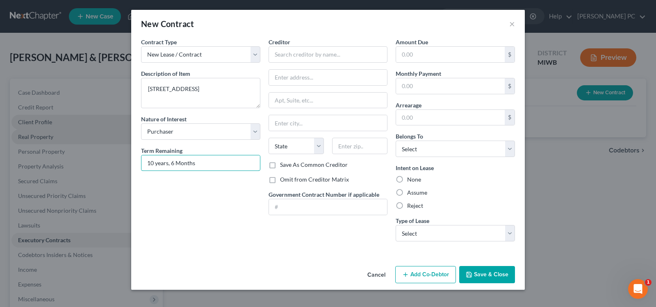
type input "10 years, 6 Months"
click at [311, 55] on input "text" at bounding box center [328, 54] width 119 height 16
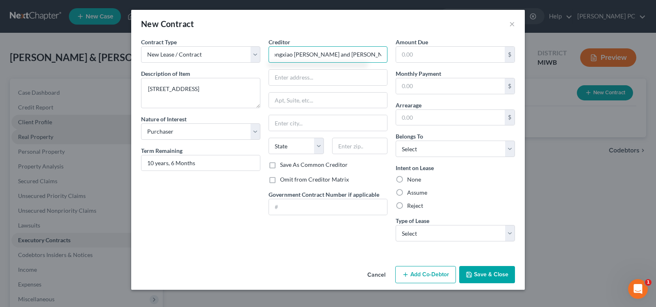
scroll to position [0, 12]
type input "Zhongxiao [PERSON_NAME] and [PERSON_NAME] [PERSON_NAME]"
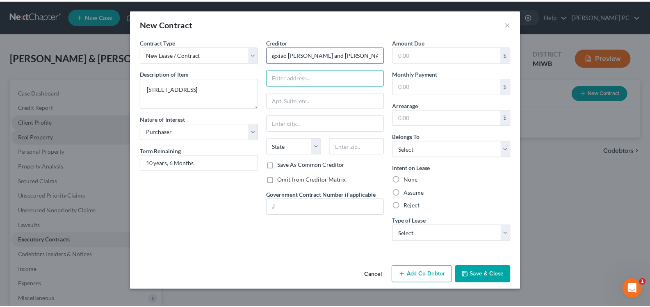
scroll to position [0, 0]
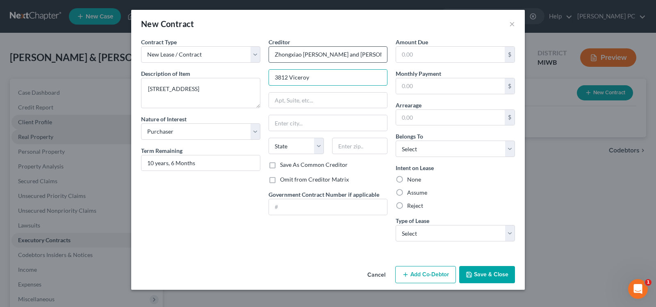
type input "[STREET_ADDRESS]"
type input "Okemos"
select select "23"
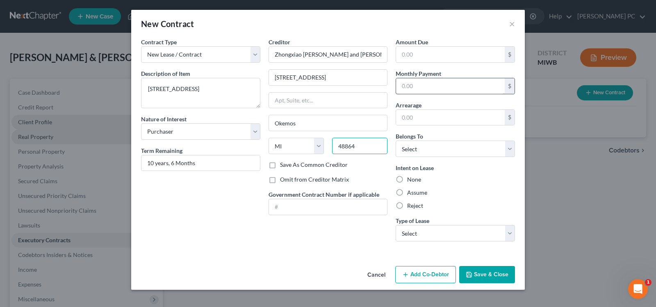
type input "48864"
click at [450, 85] on input "text" at bounding box center [450, 86] width 109 height 16
type input "900"
click at [434, 151] on select "Select Debtor 1 Only Debtor 2 Only Debtor 1 And Debtor 2 Only At Least One Of T…" at bounding box center [455, 149] width 119 height 16
select select "2"
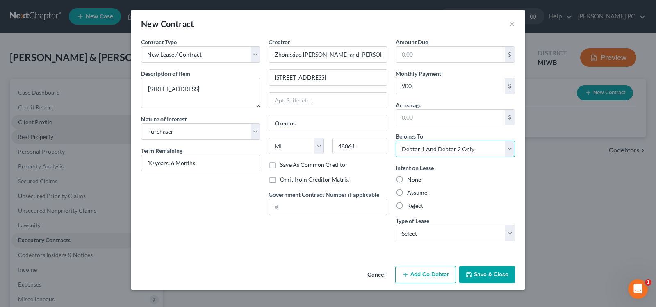
click at [396, 141] on select "Select Debtor 1 Only Debtor 2 Only Debtor 1 And Debtor 2 Only At Least One Of T…" at bounding box center [455, 149] width 119 height 16
click at [413, 192] on label "Assume" at bounding box center [417, 193] width 20 height 8
click at [413, 192] on input "Assume" at bounding box center [413, 191] width 5 height 5
radio input "true"
click at [430, 236] on select "Select Real Estate Car Other" at bounding box center [455, 233] width 119 height 16
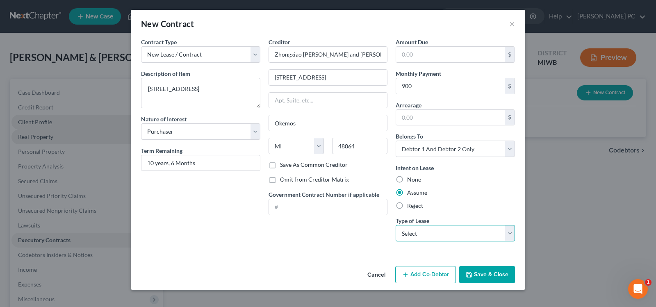
select select "0"
click at [396, 225] on select "Select Real Estate Car Other" at bounding box center [455, 233] width 119 height 16
click at [491, 274] on button "Save & Close" at bounding box center [487, 274] width 56 height 17
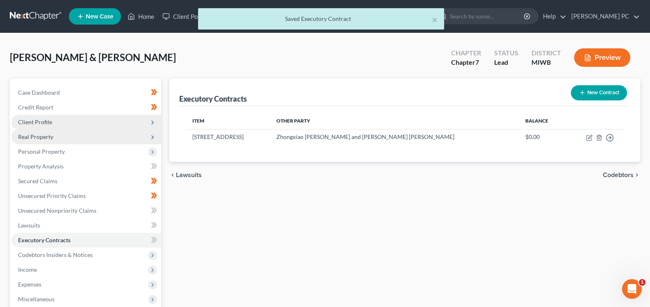
click at [612, 174] on span "Codebtors" at bounding box center [618, 175] width 31 height 7
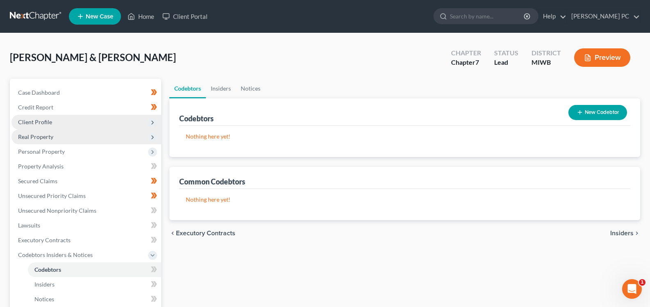
click at [612, 234] on span "Insiders" at bounding box center [621, 233] width 23 height 7
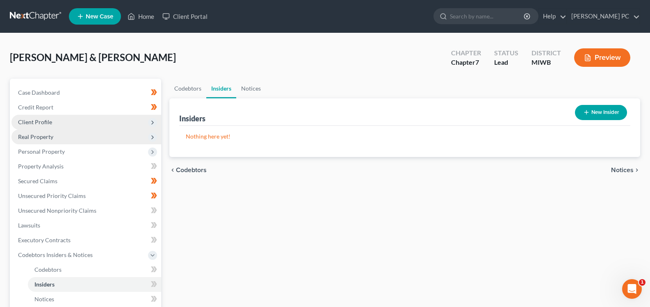
click at [617, 171] on span "Notices" at bounding box center [622, 170] width 23 height 7
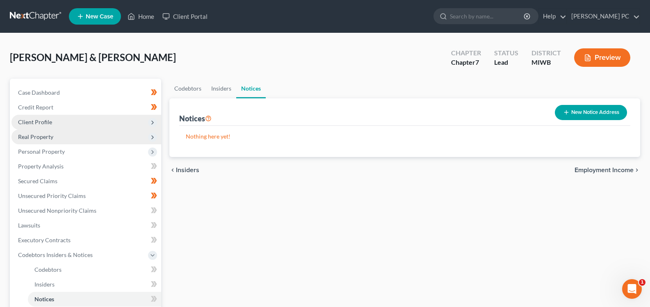
click at [617, 167] on span "Employment Income" at bounding box center [604, 170] width 59 height 7
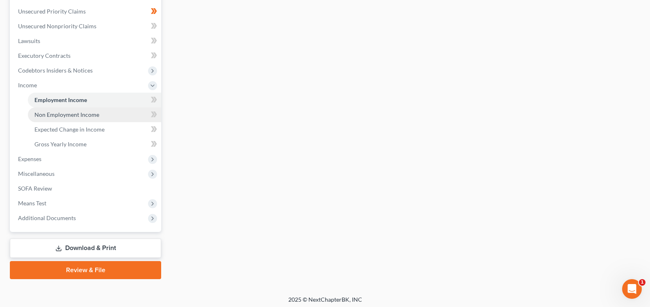
scroll to position [188, 0]
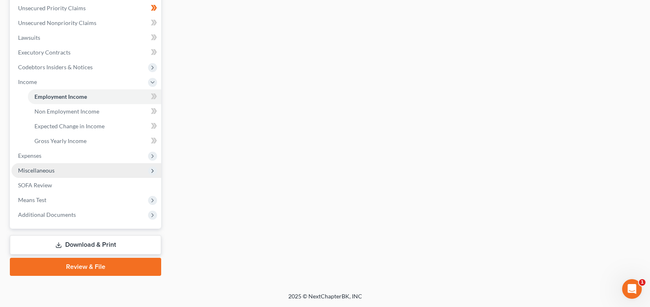
click at [71, 175] on span "Miscellaneous" at bounding box center [86, 170] width 150 height 15
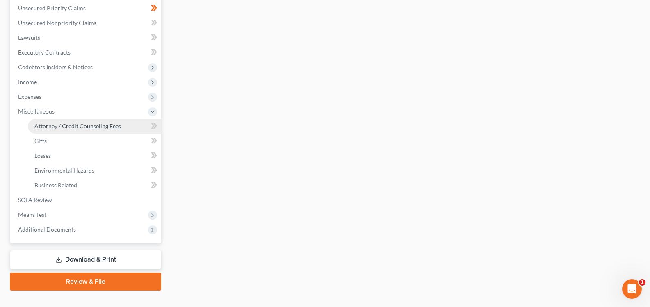
click at [89, 126] on span "Attorney / Credit Counseling Fees" at bounding box center [77, 126] width 87 height 7
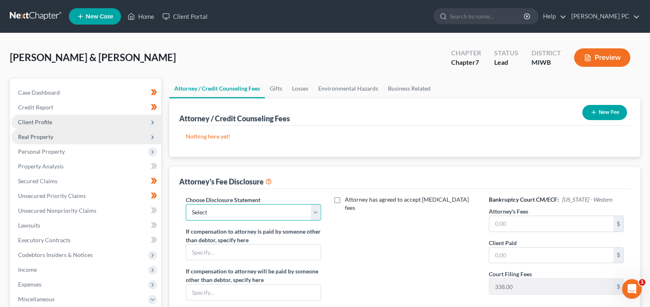
click at [316, 211] on select "Select Disclosure of Compensation of Attorney for Debtor" at bounding box center [253, 212] width 135 height 16
select select "0"
click at [186, 204] on select "Select Disclosure of Compensation of Attorney for Debtor" at bounding box center [253, 212] width 135 height 16
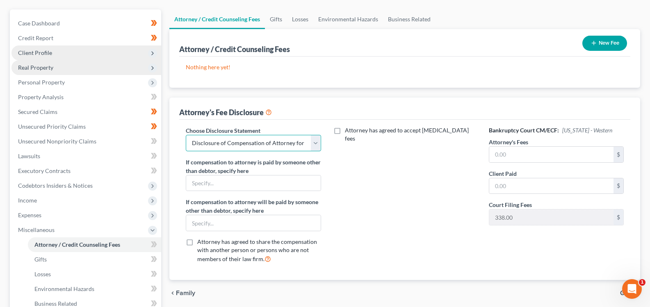
scroll to position [82, 0]
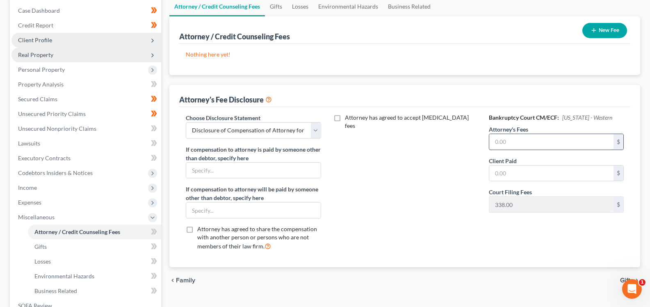
click at [503, 145] on input "text" at bounding box center [551, 142] width 124 height 16
type input "1,197"
click at [524, 172] on input "text" at bounding box center [551, 174] width 124 height 16
drag, startPoint x: 519, startPoint y: 171, endPoint x: 479, endPoint y: 174, distance: 39.5
click at [479, 174] on div "Choose Disclosure Statement Select Disclosure of Compensation of Attorney for D…" at bounding box center [405, 186] width 455 height 144
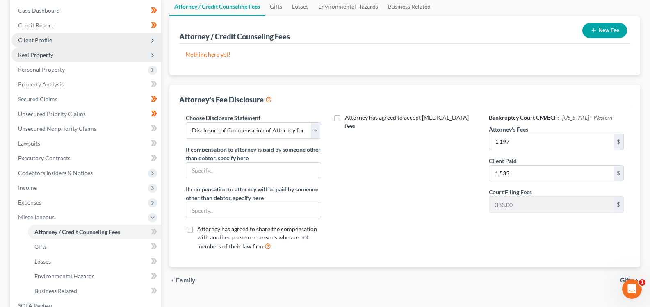
click at [560, 163] on div "Client Paid 1,535 $" at bounding box center [556, 169] width 135 height 25
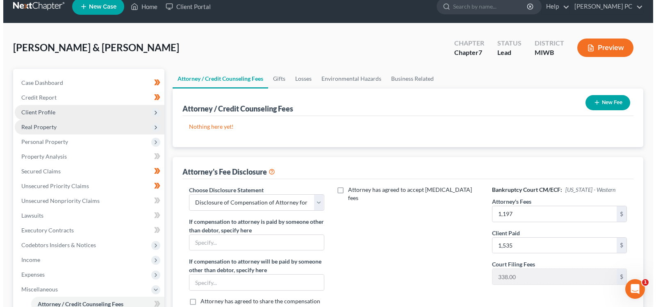
scroll to position [0, 0]
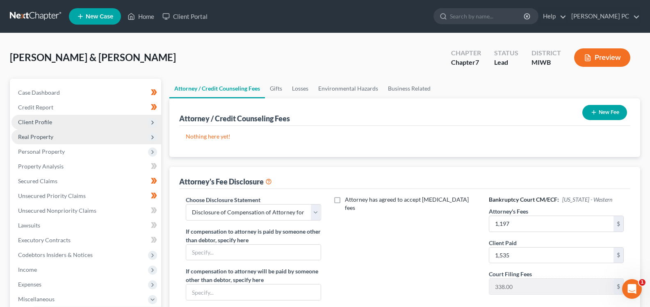
click at [614, 57] on button "Preview" at bounding box center [602, 57] width 56 height 18
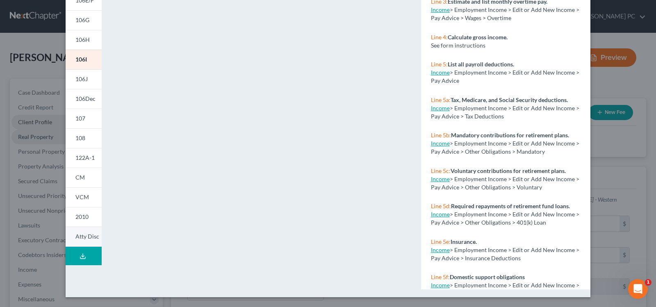
click at [81, 233] on link "Atty Disc" at bounding box center [84, 237] width 36 height 20
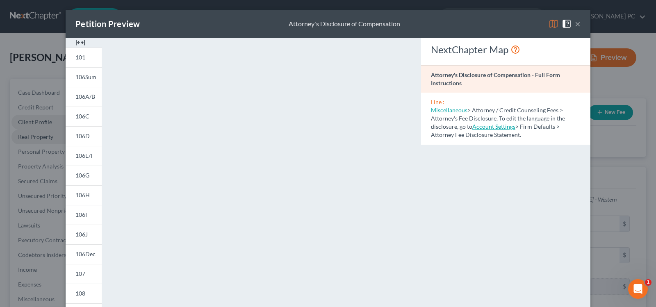
click at [575, 26] on button "×" at bounding box center [578, 24] width 6 height 10
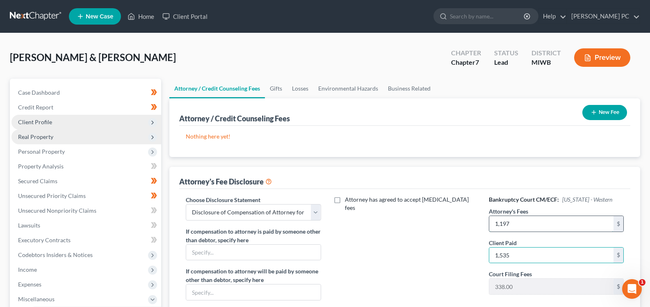
click at [524, 225] on input "1,197" at bounding box center [551, 224] width 124 height 16
click at [523, 254] on input "1,535" at bounding box center [551, 256] width 124 height 16
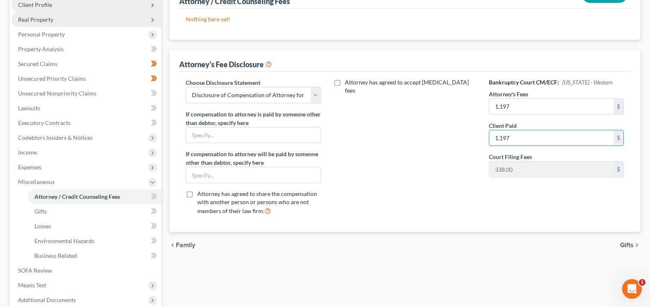
scroll to position [203, 0]
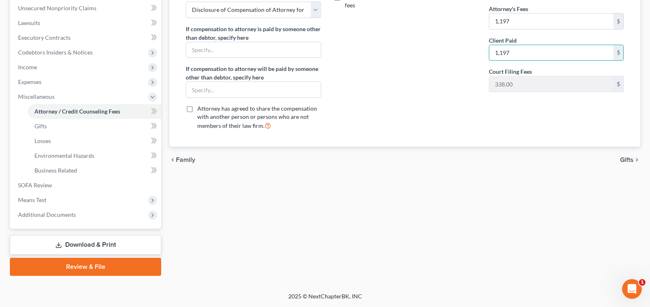
type input "1,197"
click at [631, 160] on span "Gifts" at bounding box center [627, 160] width 14 height 7
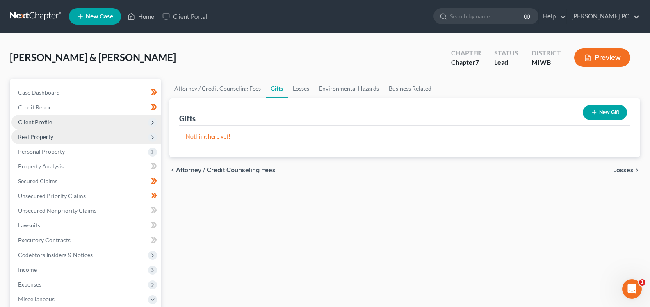
click at [632, 168] on span "Losses" at bounding box center [623, 170] width 21 height 7
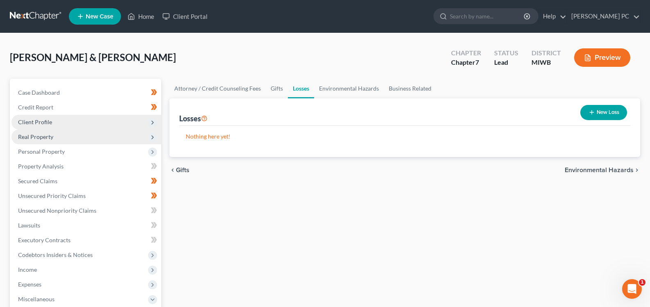
click at [632, 168] on span "Environmental Hazards" at bounding box center [599, 170] width 69 height 7
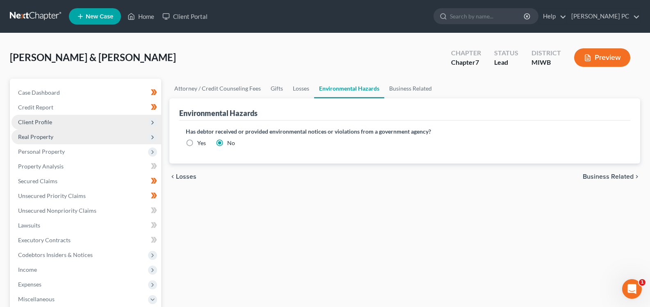
click at [627, 179] on span "Business Related" at bounding box center [608, 177] width 51 height 7
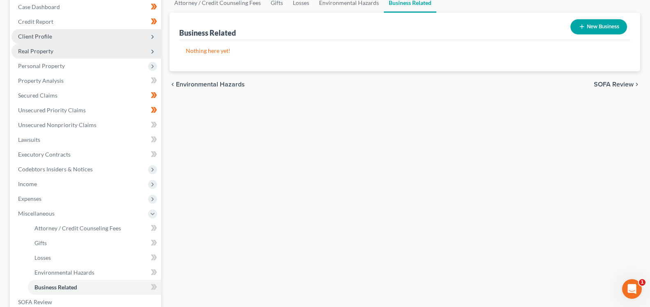
scroll to position [164, 0]
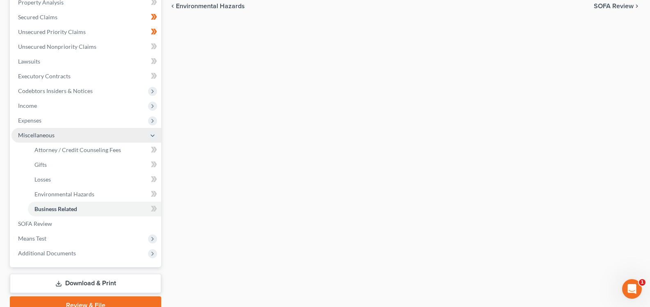
click at [151, 135] on icon at bounding box center [152, 136] width 7 height 7
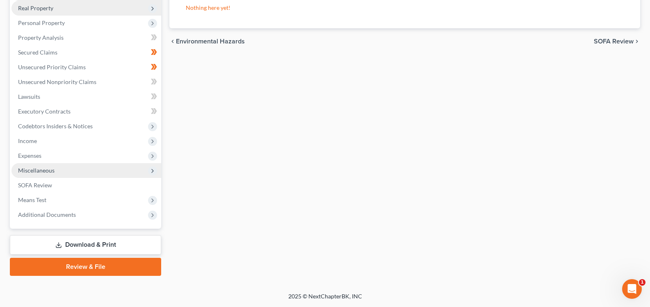
scroll to position [129, 0]
click at [97, 142] on span "Income" at bounding box center [86, 141] width 150 height 15
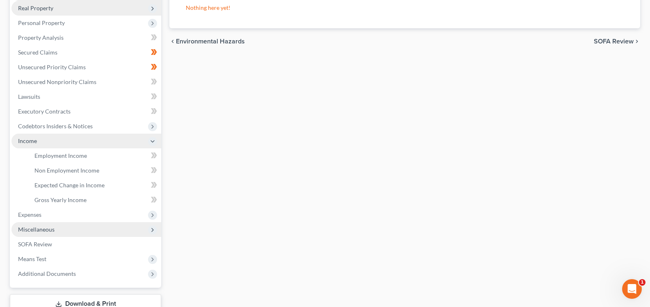
scroll to position [164, 0]
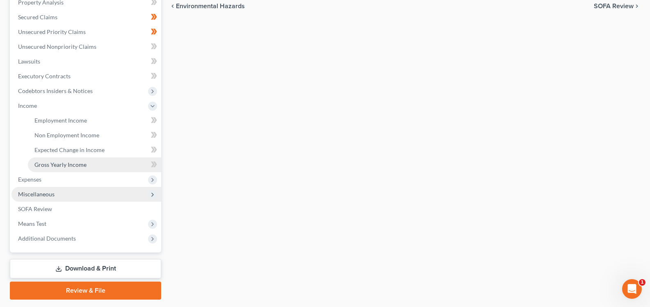
click at [35, 160] on link "Gross Yearly Income" at bounding box center [94, 165] width 133 height 15
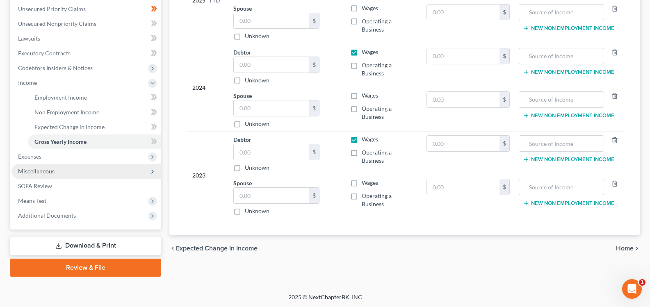
scroll to position [188, 0]
click at [274, 154] on input "text" at bounding box center [271, 152] width 75 height 16
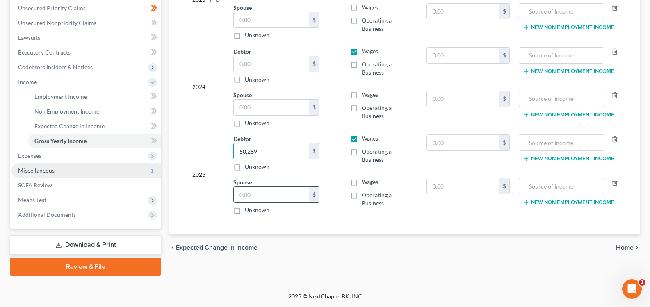
type input "50,289"
click at [270, 199] on input "text" at bounding box center [271, 195] width 75 height 16
click at [272, 64] on input "text" at bounding box center [271, 64] width 75 height 16
type input "51,971"
click at [435, 56] on input "text" at bounding box center [463, 56] width 73 height 16
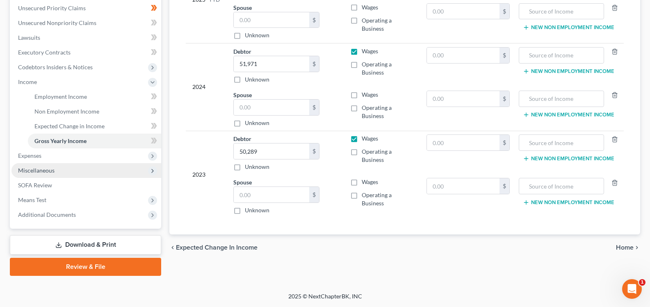
click at [239, 248] on span "Expected Change in Income" at bounding box center [217, 248] width 82 height 7
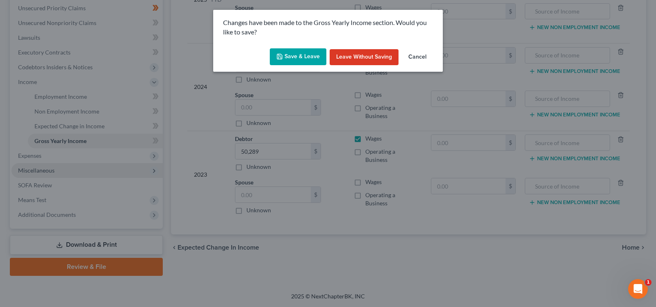
click at [310, 60] on button "Save & Leave" at bounding box center [298, 56] width 57 height 17
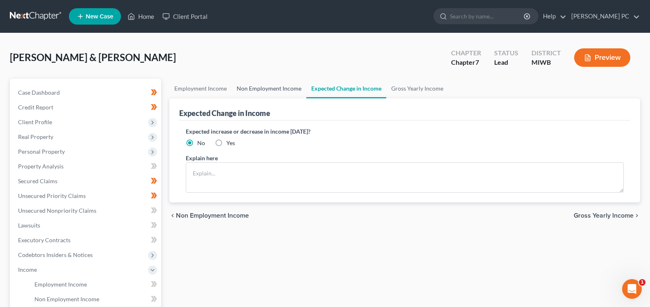
click at [259, 87] on link "Non Employment Income" at bounding box center [269, 89] width 75 height 20
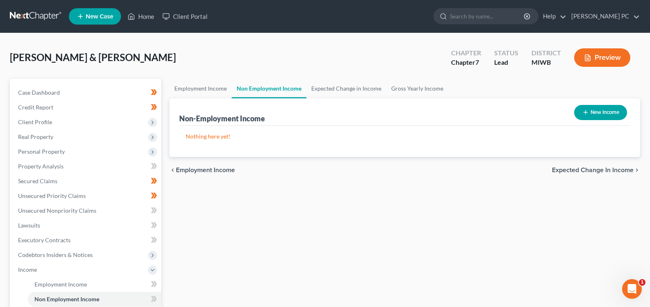
click at [587, 112] on icon "button" at bounding box center [586, 112] width 7 height 7
select select "0"
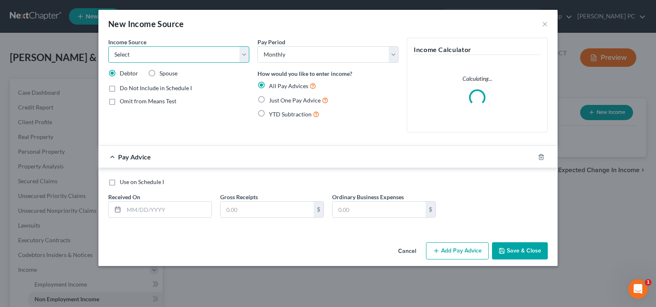
click at [248, 52] on select "Select Unemployment Disability (from employer) Pension Retirement Social Securi…" at bounding box center [178, 54] width 141 height 16
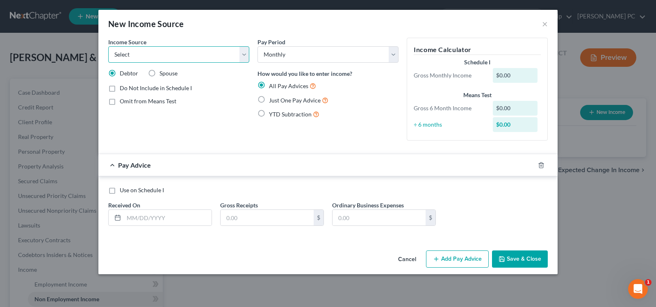
select select "4"
click at [108, 46] on select "Select Unemployment Disability (from employer) Pension Retirement Social Securi…" at bounding box center [178, 54] width 141 height 16
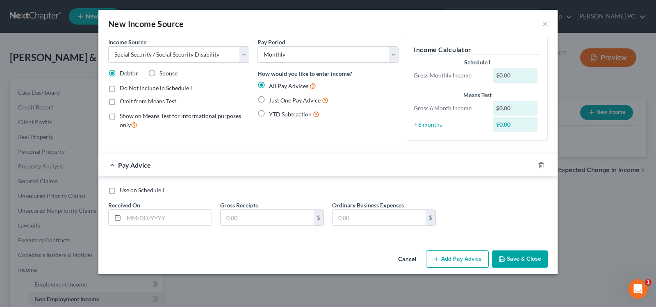
click at [162, 74] on span "Spouse" at bounding box center [169, 73] width 18 height 7
click at [163, 74] on input "Spouse" at bounding box center [165, 71] width 5 height 5
radio input "true"
click at [144, 215] on input "text" at bounding box center [168, 218] width 88 height 16
click at [269, 101] on label "Just One Pay Advice" at bounding box center [298, 100] width 59 height 9
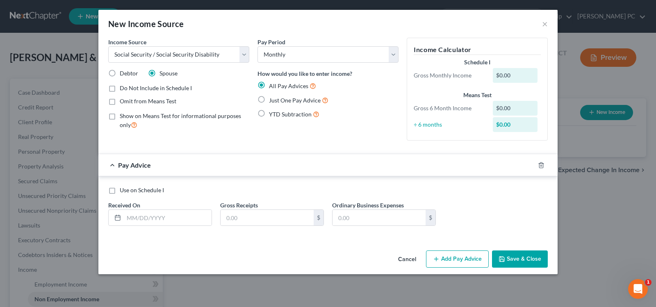
click at [272, 101] on input "Just One Pay Advice" at bounding box center [274, 98] width 5 height 5
radio input "true"
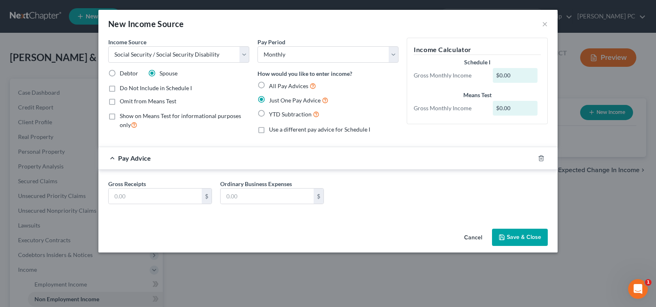
click at [269, 114] on label "YTD Subtraction" at bounding box center [294, 114] width 50 height 9
click at [272, 114] on input "YTD Subtraction" at bounding box center [274, 112] width 5 height 5
radio input "true"
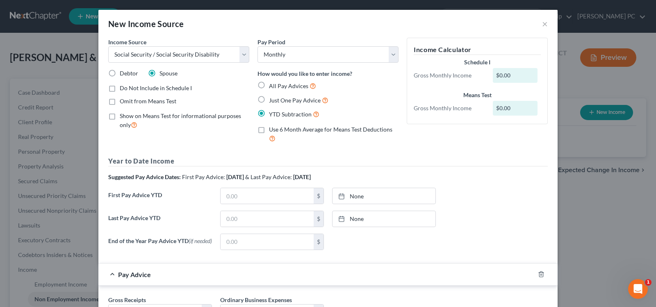
click at [269, 100] on label "Just One Pay Advice" at bounding box center [298, 100] width 59 height 9
click at [272, 100] on input "Just One Pay Advice" at bounding box center [274, 98] width 5 height 5
radio input "true"
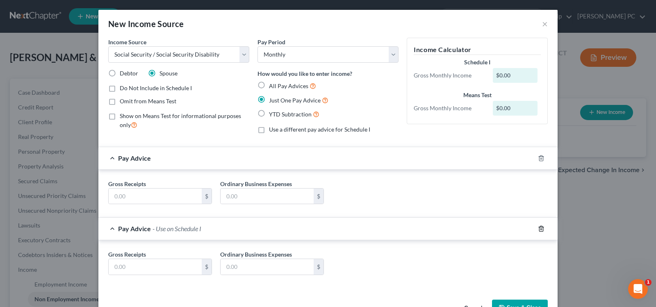
click at [542, 229] on line "button" at bounding box center [542, 230] width 0 height 2
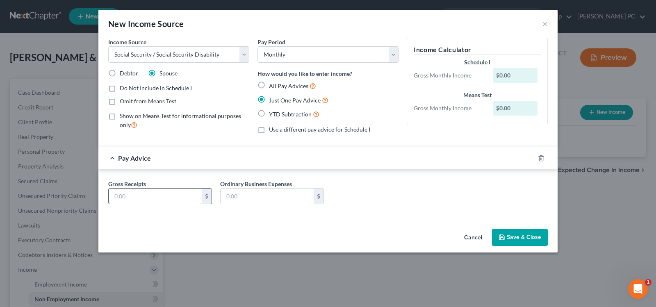
click at [168, 195] on input "text" at bounding box center [155, 197] width 93 height 16
type input "967"
click at [522, 235] on button "Save & Close" at bounding box center [520, 237] width 56 height 17
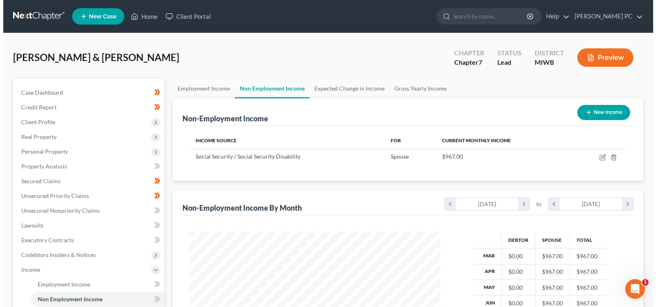
scroll to position [147, 265]
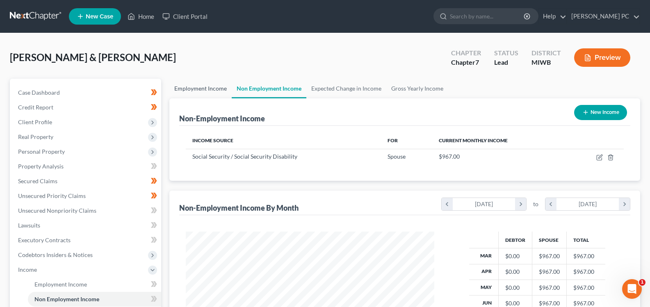
click at [191, 90] on link "Employment Income" at bounding box center [200, 89] width 62 height 20
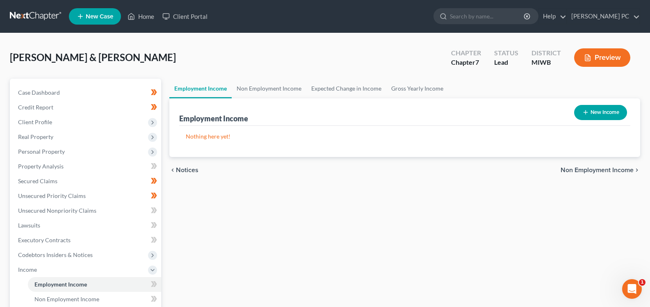
click at [608, 110] on button "New Income" at bounding box center [600, 112] width 53 height 15
select select "0"
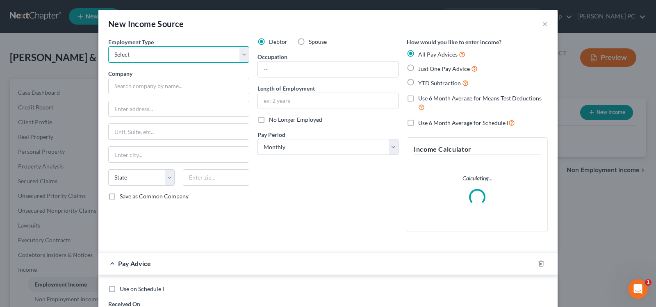
click at [192, 56] on select "Select Full or [DEMOGRAPHIC_DATA] Employment Self Employment" at bounding box center [178, 54] width 141 height 16
select select "0"
click at [108, 46] on select "Select Full or [DEMOGRAPHIC_DATA] Employment Self Employment" at bounding box center [178, 54] width 141 height 16
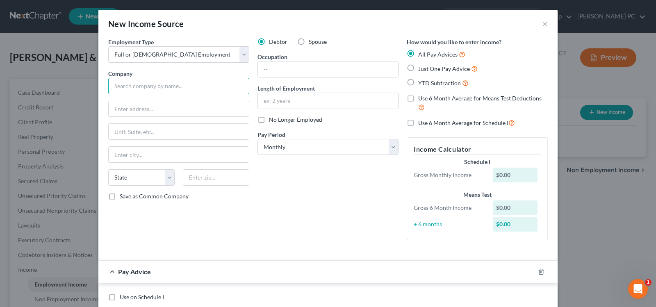
click at [183, 85] on input "text" at bounding box center [178, 86] width 141 height 16
click at [178, 85] on input "Country [PERSON_NAME] Adult Car" at bounding box center [178, 86] width 141 height 16
type input "Country [PERSON_NAME] Adult Care"
click at [195, 103] on input "text" at bounding box center [179, 109] width 140 height 16
type input "[STREET_ADDRESS][PERSON_NAME]"
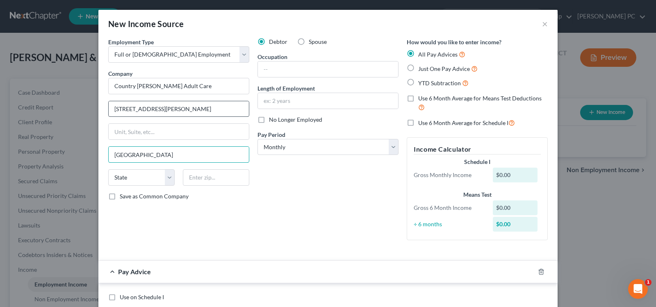
type input "[GEOGRAPHIC_DATA]"
select select "23"
type input "48876"
click at [341, 71] on input "text" at bounding box center [328, 70] width 140 height 16
type input "H"
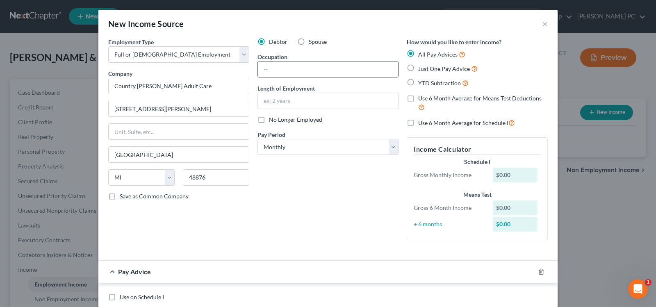
type input "M"
type input "Home Manager"
type input "9 months"
click at [418, 69] on label "Just One Pay Advice" at bounding box center [447, 68] width 59 height 9
click at [422, 69] on input "Just One Pay Advice" at bounding box center [424, 66] width 5 height 5
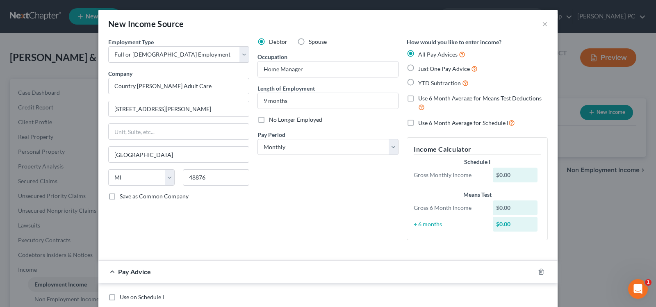
radio input "true"
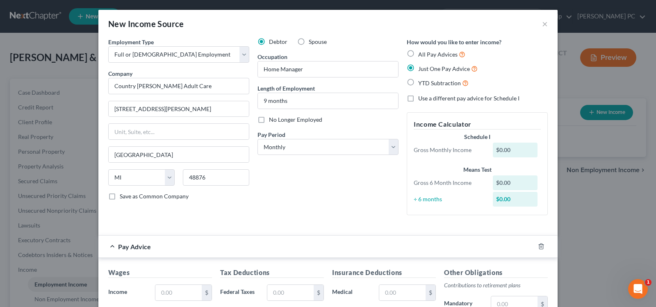
scroll to position [41, 0]
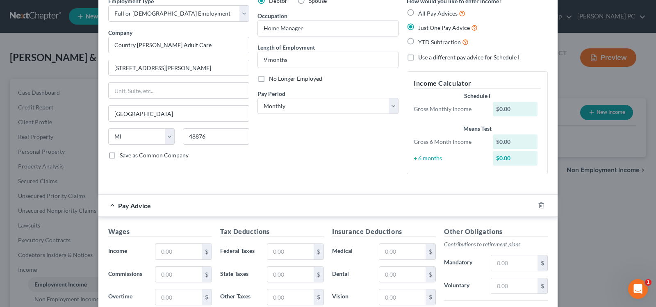
click at [418, 44] on label "YTD Subtraction" at bounding box center [443, 41] width 50 height 9
click at [422, 43] on input "YTD Subtraction" at bounding box center [424, 39] width 5 height 5
radio input "true"
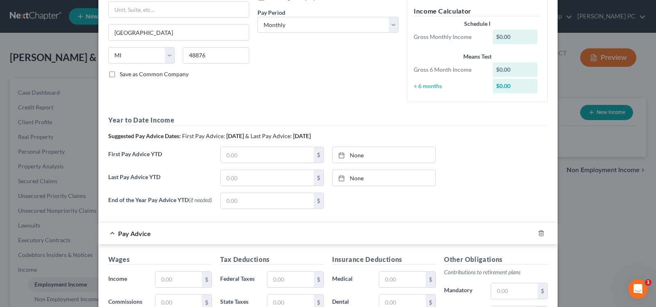
scroll to position [123, 0]
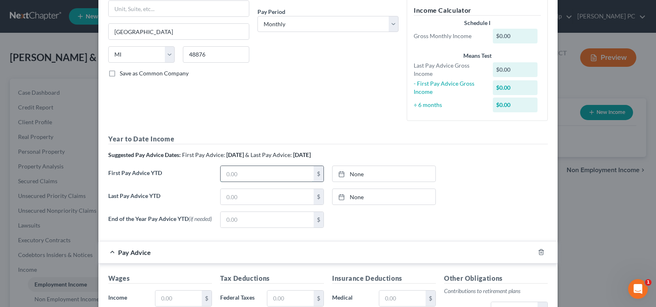
click at [285, 178] on input "text" at bounding box center [267, 174] width 93 height 16
drag, startPoint x: 257, startPoint y: 174, endPoint x: 210, endPoint y: 174, distance: 46.8
click at [210, 174] on div "First Pay Advice YTD 16,366.60 $ None close Date Time chevron_left [DATE] chevr…" at bounding box center [328, 177] width 448 height 23
type input "1"
click at [230, 200] on input "text" at bounding box center [267, 197] width 93 height 16
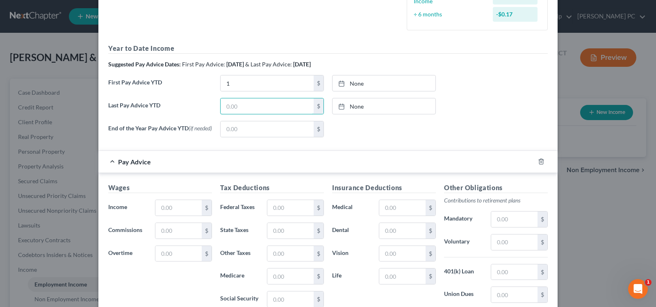
scroll to position [204, 0]
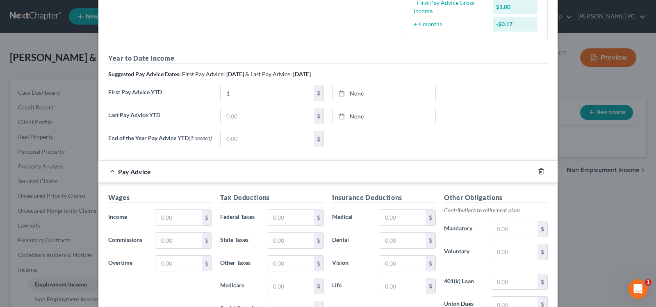
click at [538, 174] on icon "button" at bounding box center [541, 171] width 7 height 7
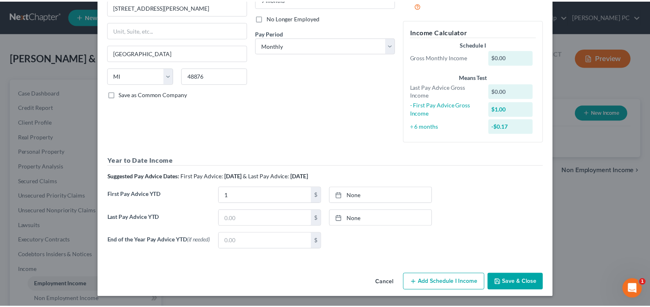
scroll to position [104, 0]
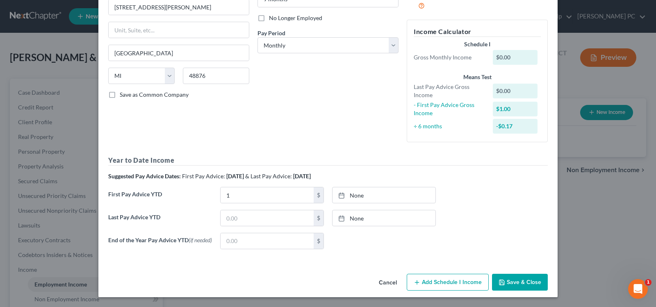
click at [509, 279] on button "Save & Close" at bounding box center [520, 282] width 56 height 17
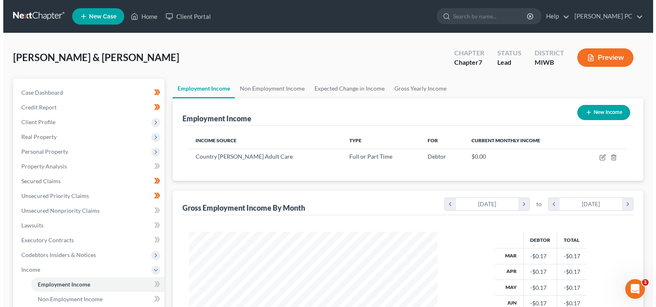
scroll to position [410090, 409972]
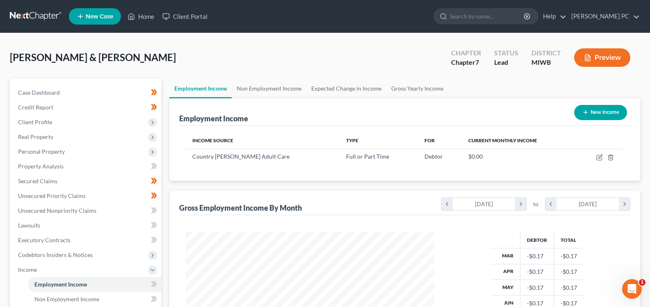
click at [627, 59] on button "Preview" at bounding box center [602, 57] width 56 height 18
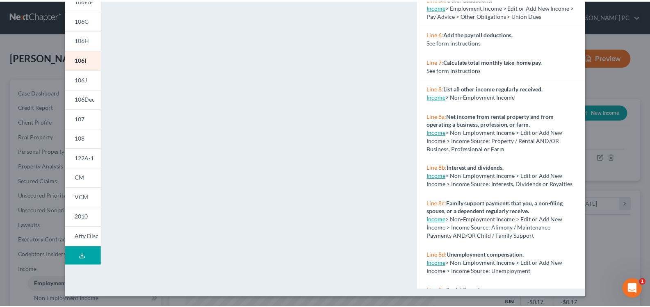
scroll to position [0, 0]
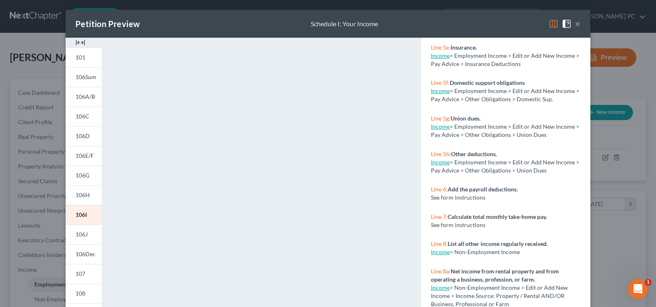
click at [575, 21] on button "×" at bounding box center [578, 24] width 6 height 10
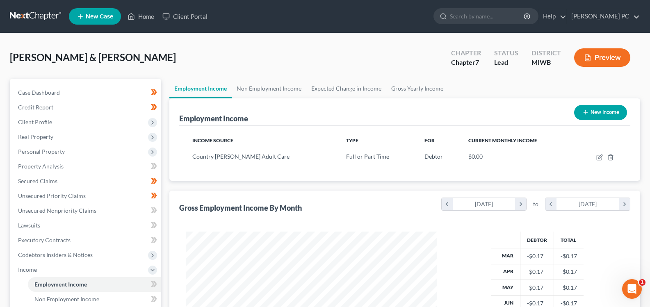
scroll to position [410090, 409972]
click at [40, 125] on span "Client Profile" at bounding box center [35, 122] width 34 height 7
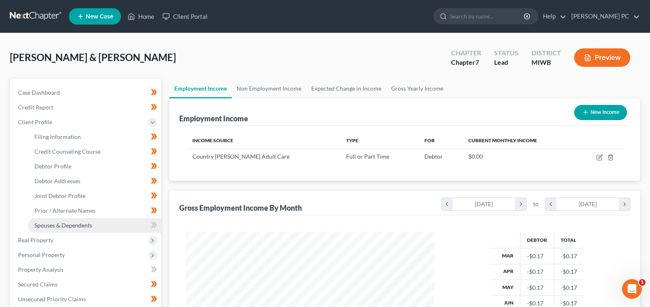
click at [71, 231] on link "Spouses & Dependents" at bounding box center [94, 225] width 133 height 15
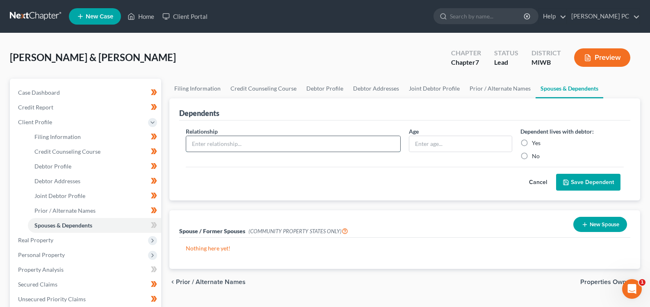
click at [203, 146] on input "text" at bounding box center [293, 144] width 214 height 16
type input "Daughter"
type input "8"
click at [532, 144] on label "Yes" at bounding box center [536, 143] width 9 height 8
click at [535, 144] on input "Yes" at bounding box center [537, 141] width 5 height 5
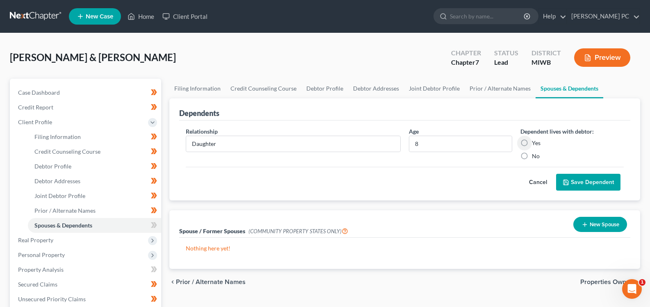
radio input "true"
click at [572, 181] on button "Save Dependent" at bounding box center [588, 182] width 64 height 17
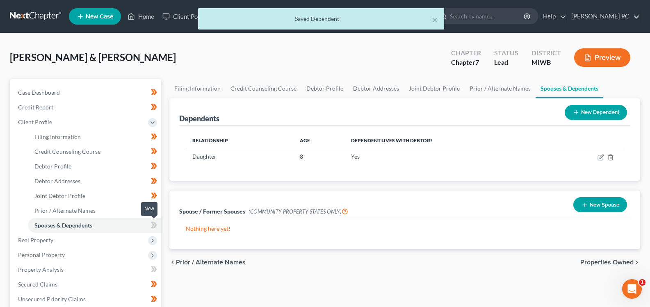
click at [155, 224] on icon at bounding box center [155, 225] width 4 height 6
click at [155, 225] on icon at bounding box center [155, 225] width 4 height 6
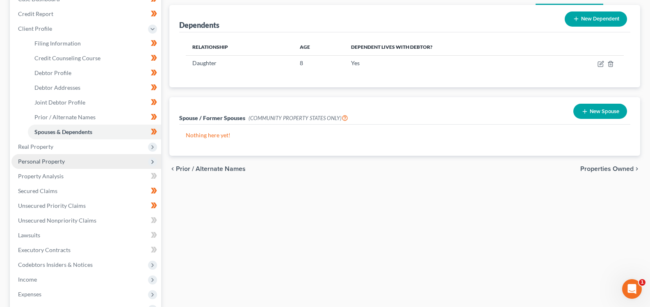
scroll to position [164, 0]
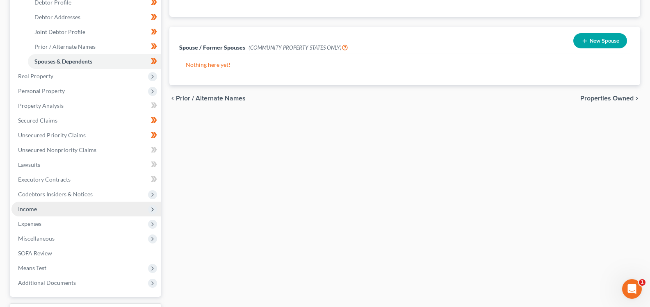
click at [77, 209] on span "Income" at bounding box center [86, 209] width 150 height 15
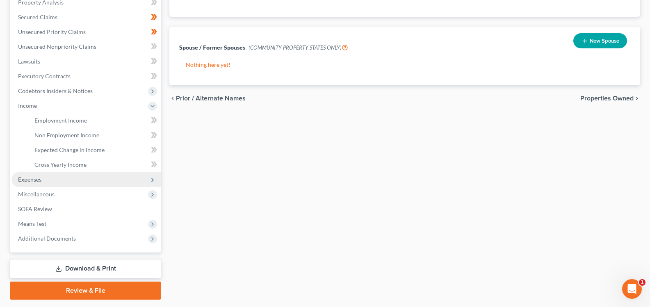
click at [38, 181] on span "Expenses" at bounding box center [29, 179] width 23 height 7
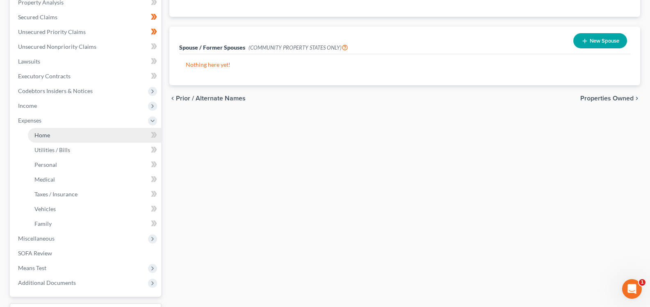
click at [55, 135] on link "Home" at bounding box center [94, 135] width 133 height 15
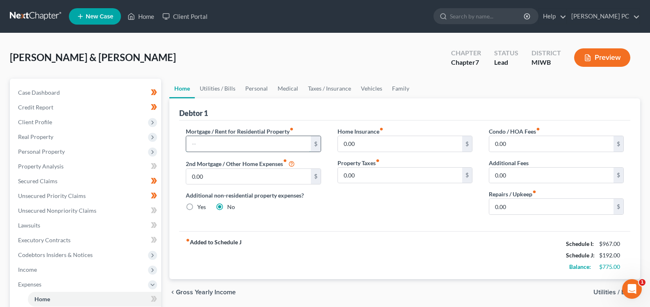
click at [256, 139] on input "text" at bounding box center [248, 144] width 124 height 16
type input "900"
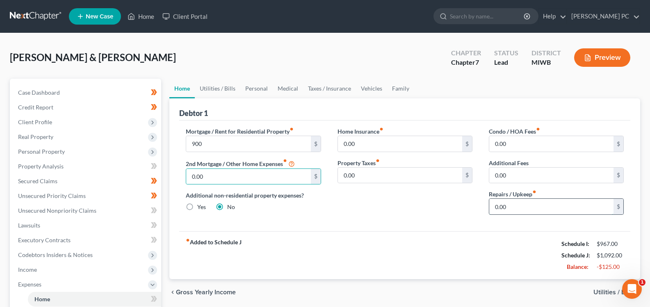
click at [553, 213] on input "0.00" at bounding box center [551, 207] width 124 height 16
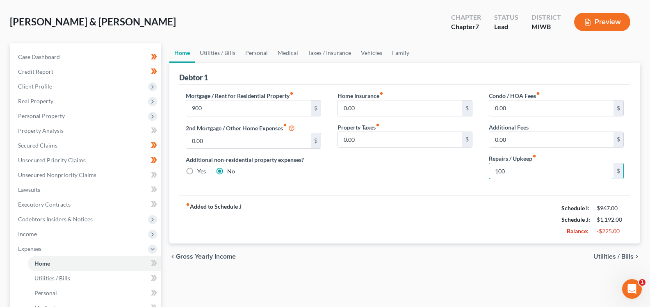
scroll to position [41, 0]
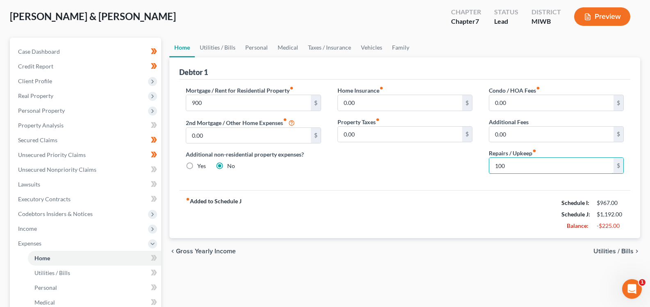
type input "100"
click at [601, 251] on span "Utilities / Bills" at bounding box center [614, 251] width 40 height 7
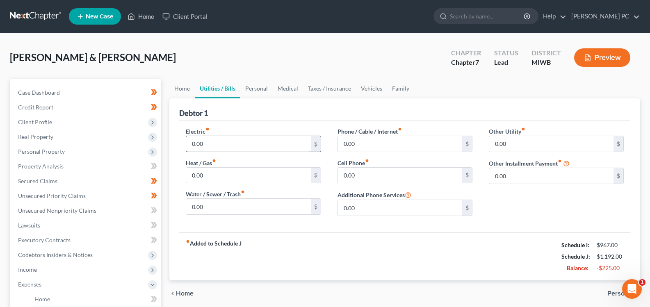
click at [224, 149] on input "0.00" at bounding box center [248, 144] width 124 height 16
type input "350"
type input "80"
click at [377, 142] on input "0.00" at bounding box center [400, 144] width 124 height 16
type input "65"
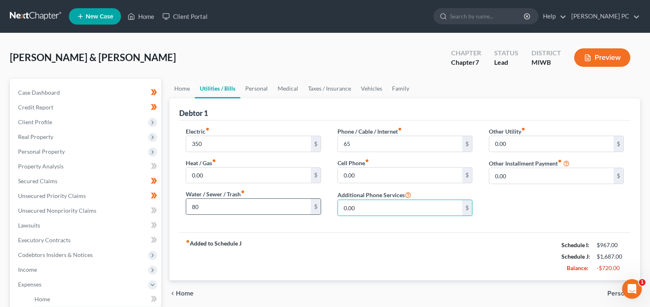
click at [224, 202] on input "80" at bounding box center [248, 207] width 124 height 16
type input "115"
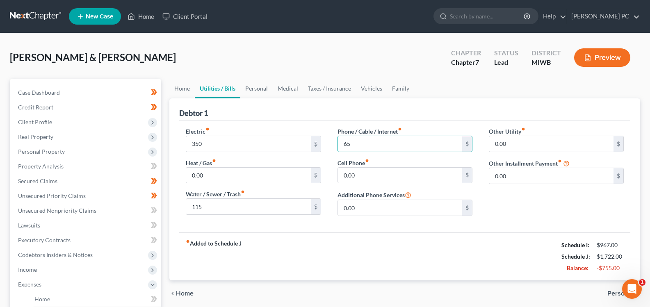
click at [615, 294] on span "Personal" at bounding box center [621, 293] width 26 height 7
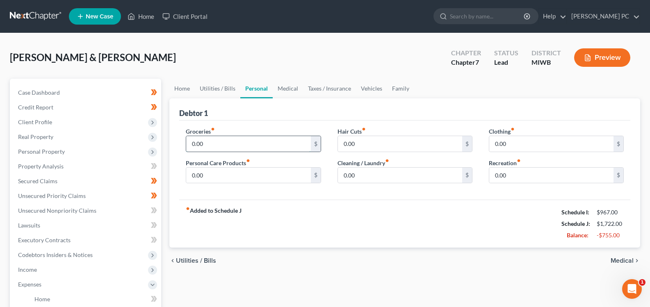
click at [244, 140] on input "0.00" at bounding box center [248, 144] width 124 height 16
type input "800"
type input "2"
type input "150"
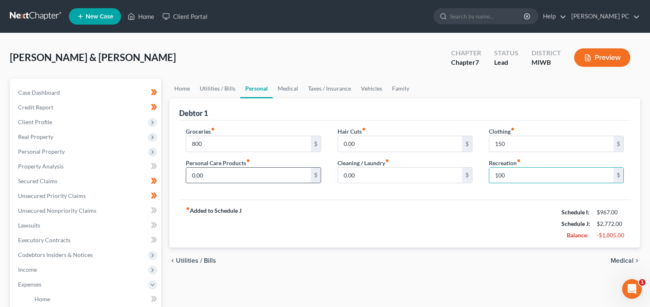
type input "100"
click at [289, 171] on input "0.00" at bounding box center [248, 176] width 124 height 16
type input "100"
click at [626, 258] on span "Medical" at bounding box center [622, 261] width 23 height 7
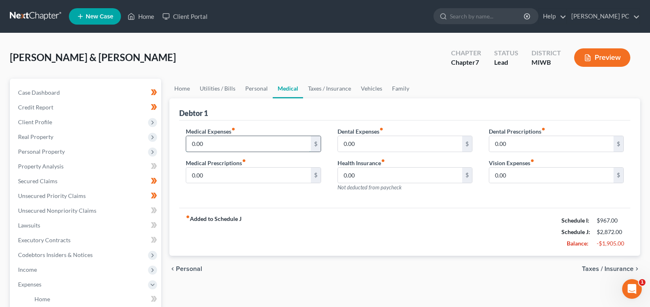
click at [242, 141] on input "0.00" at bounding box center [248, 144] width 124 height 16
type input "200"
click at [587, 270] on span "Taxes / Insurance" at bounding box center [608, 269] width 52 height 7
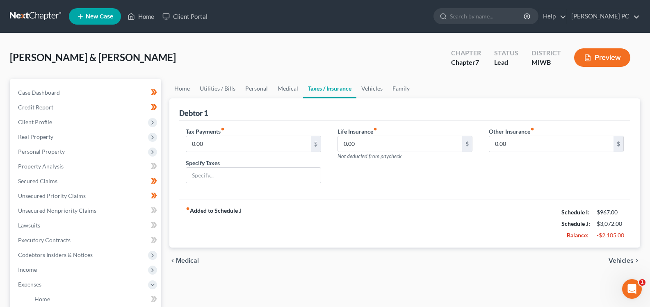
click at [615, 258] on span "Vehicles" at bounding box center [621, 261] width 25 height 7
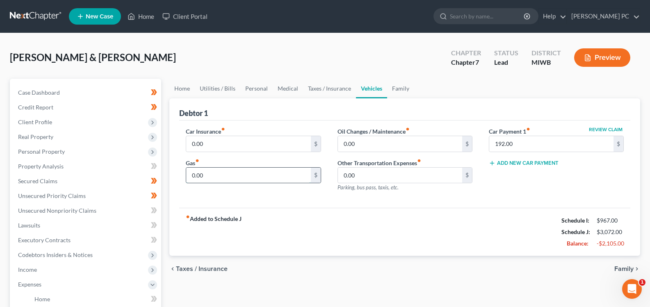
click at [246, 178] on input "0.00" at bounding box center [248, 176] width 124 height 16
type input "250"
click at [248, 158] on div "Car Insurance fiber_manual_record 0.00 $ Gas fiber_manual_record 250 $" at bounding box center [253, 162] width 151 height 71
click at [249, 145] on input "0.00" at bounding box center [248, 144] width 124 height 16
type input "234"
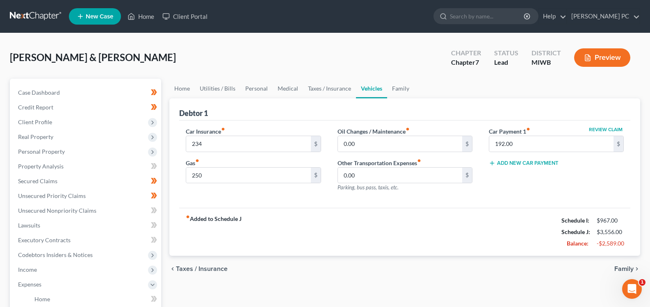
click at [619, 268] on span "Family" at bounding box center [624, 269] width 19 height 7
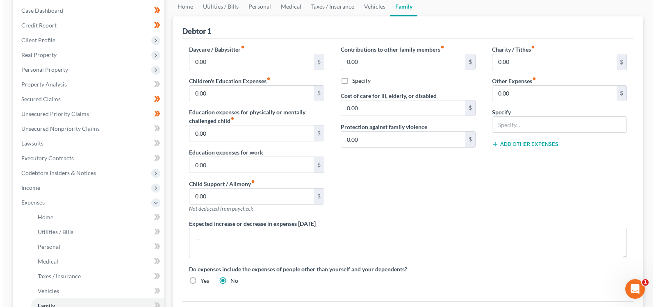
scroll to position [205, 0]
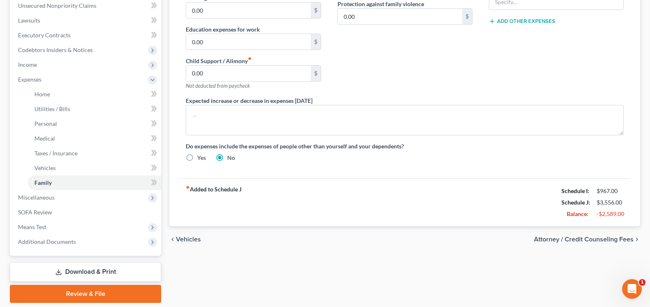
click at [633, 239] on span "Attorney / Credit Counseling Fees" at bounding box center [584, 239] width 100 height 7
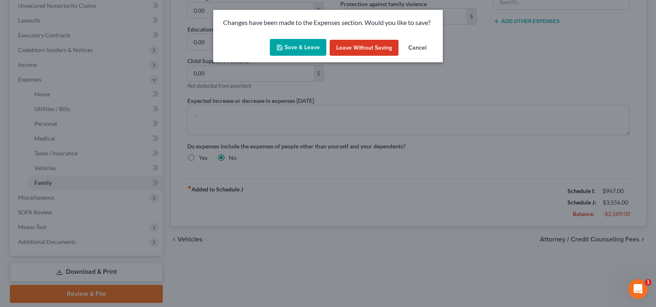
click at [288, 40] on button "Save & Leave" at bounding box center [298, 47] width 57 height 17
select select "0"
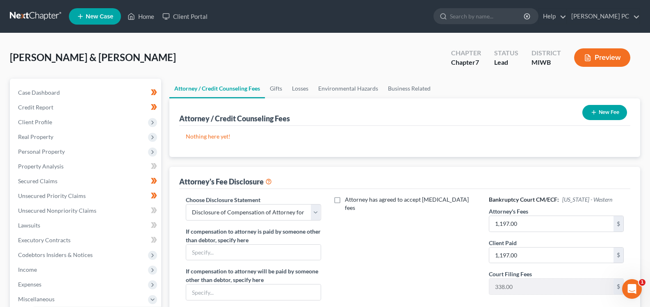
click at [595, 110] on icon "button" at bounding box center [594, 112] width 7 height 7
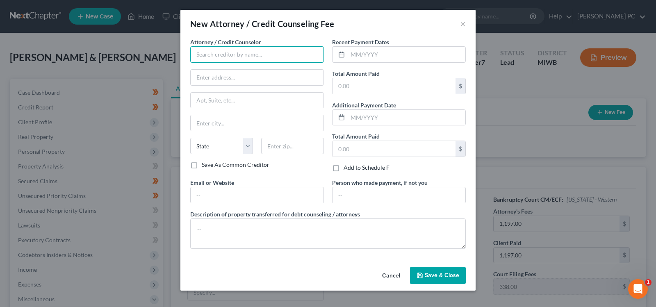
click at [299, 58] on input "text" at bounding box center [257, 54] width 134 height 16
type input "A"
type input "[PERSON_NAME]"
type input "[STREET_ADDRESS][PERSON_NAME]"
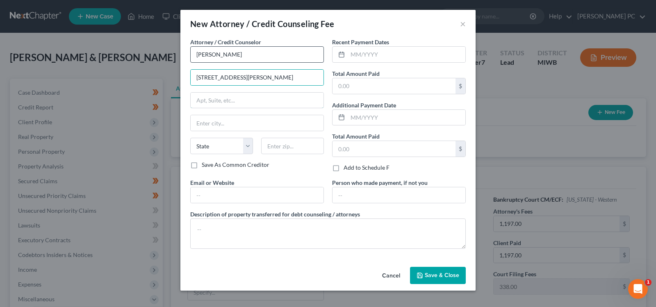
type input "Ste. 100"
type input "Okemos"
select select "23"
type input "48864"
type input "[EMAIL_ADDRESS][DOMAIN_NAME]"
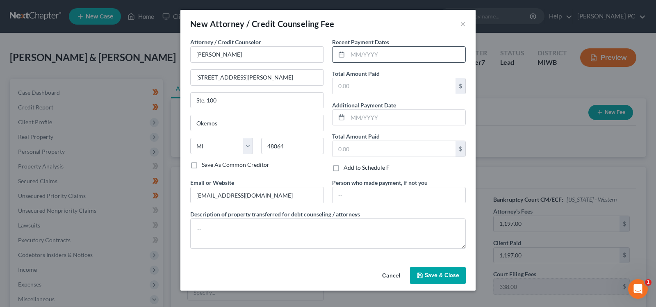
click at [409, 57] on input "text" at bounding box center [407, 55] width 118 height 16
type input "[DATE]"
type input "1,197"
click at [422, 276] on polyline "button" at bounding box center [420, 277] width 3 height 2
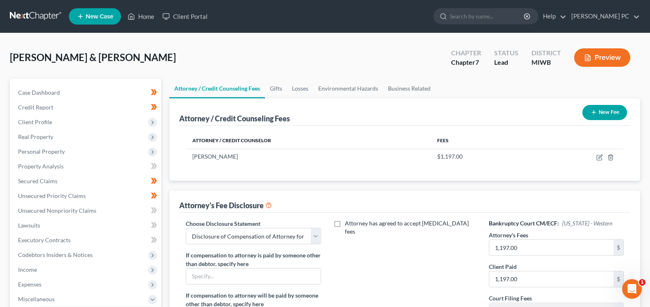
click at [588, 110] on button "New Fee" at bounding box center [605, 112] width 45 height 15
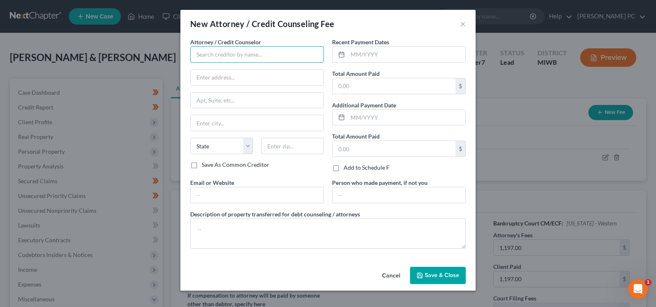
click at [250, 53] on input "text" at bounding box center [257, 54] width 134 height 16
type input "Cricket Debt Counseling"
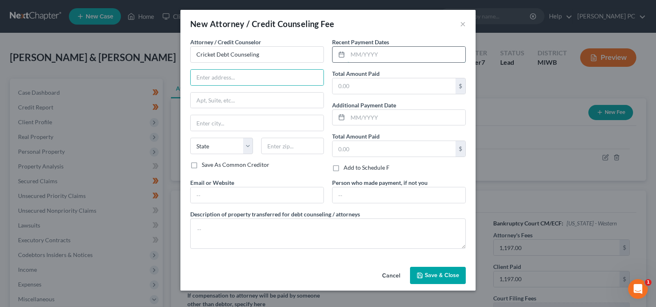
click at [391, 55] on input "text" at bounding box center [407, 55] width 118 height 16
type input "[DATE]"
click at [390, 84] on input "text" at bounding box center [394, 86] width 123 height 16
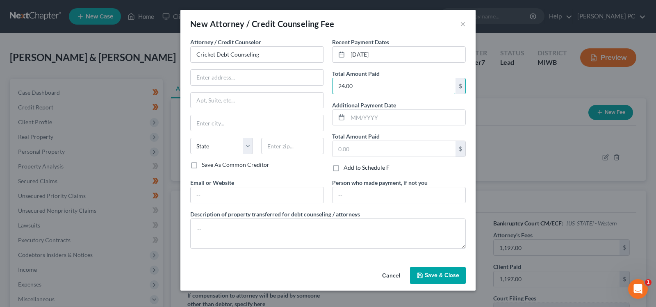
type input "24.00"
click at [427, 280] on button "Save & Close" at bounding box center [438, 275] width 56 height 17
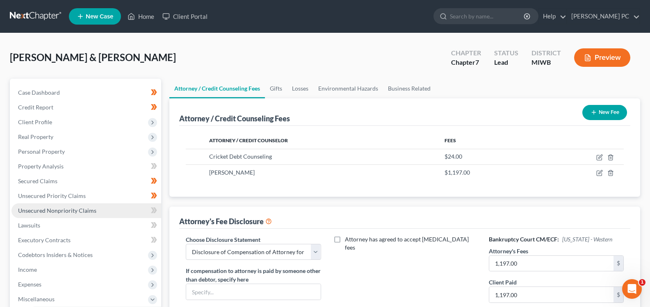
click at [39, 213] on span "Unsecured Nonpriority Claims" at bounding box center [57, 210] width 78 height 7
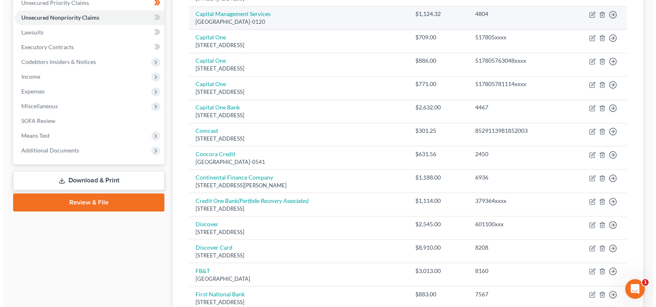
scroll to position [246, 0]
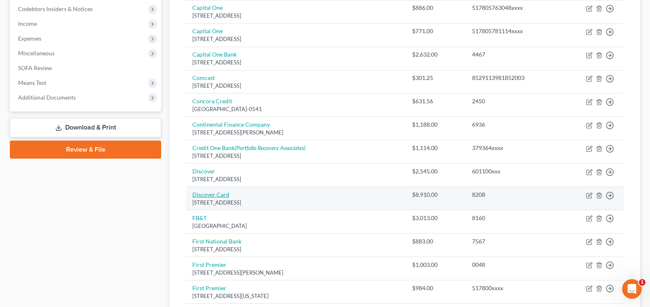
click at [217, 194] on link "Discover Card" at bounding box center [210, 194] width 37 height 7
select select "46"
select select "2"
select select "0"
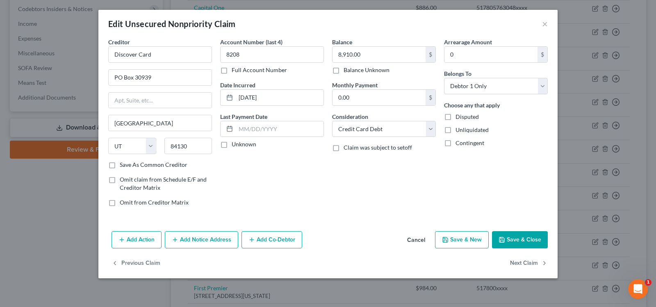
click at [148, 247] on button "Add Action" at bounding box center [137, 239] width 50 height 17
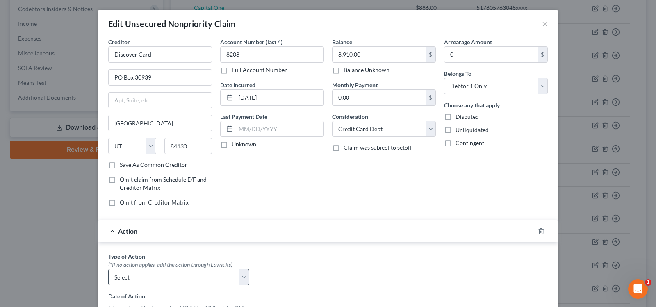
scroll to position [82, 0]
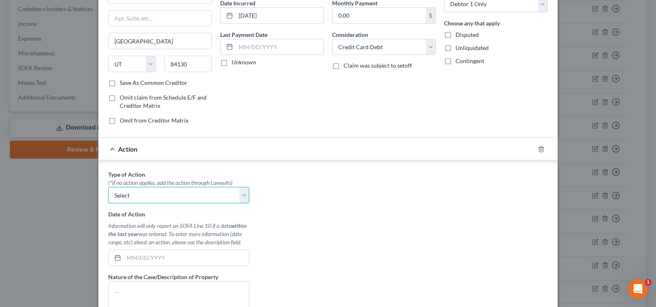
click at [142, 197] on select "Select Repossession Garnishment Foreclosure Personal Injury Attached, Seized, O…" at bounding box center [178, 195] width 141 height 16
select select "1"
click at [108, 187] on select "Select Repossession Garnishment Foreclosure Personal Injury Attached, Seized, O…" at bounding box center [178, 195] width 141 height 16
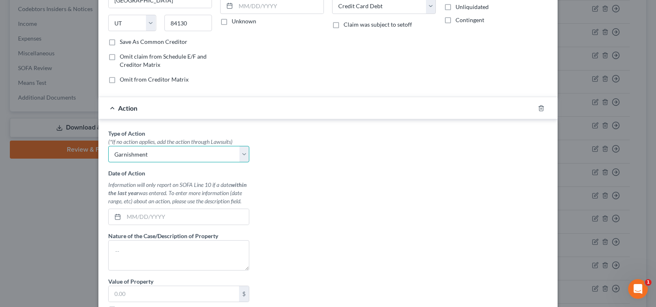
scroll to position [164, 0]
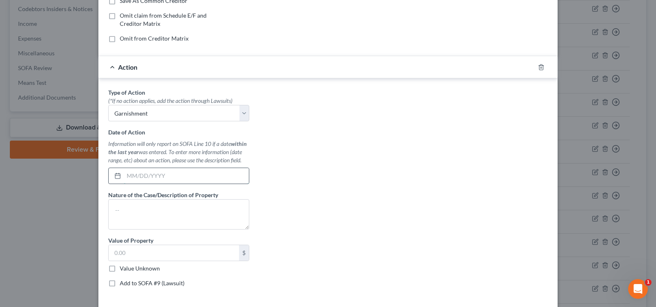
click at [132, 171] on input "text" at bounding box center [186, 176] width 125 height 16
click at [135, 176] on input "text" at bounding box center [186, 176] width 125 height 16
type input "8"
type input "[DATE]"
type textarea "S"
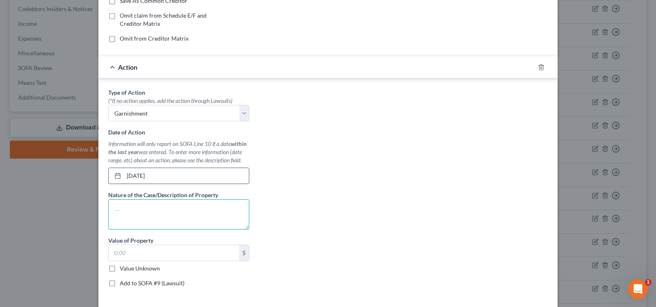
type textarea "u"
type textarea "Summons and Complaint for payment"
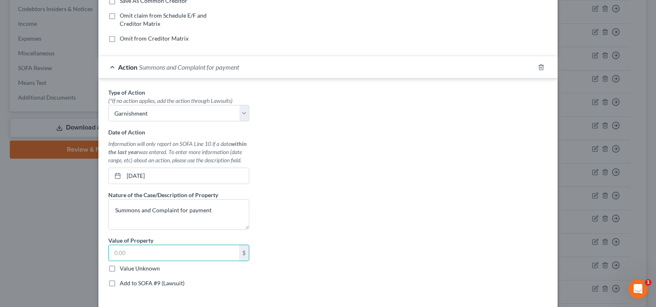
click at [120, 270] on label "Value Unknown" at bounding box center [140, 269] width 40 height 8
click at [123, 270] on input "Value Unknown" at bounding box center [125, 267] width 5 height 5
checkbox input "true"
type input "0.00"
click at [120, 284] on label "Add to SOFA #9 (Lawsuit)" at bounding box center [152, 283] width 65 height 8
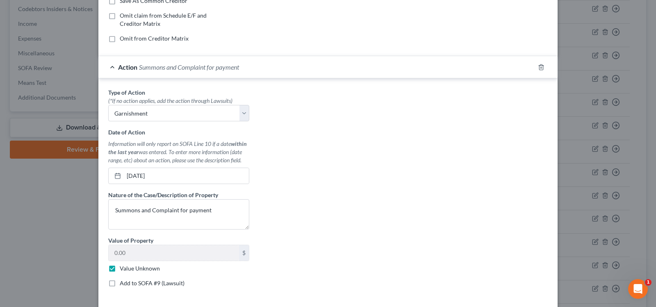
click at [123, 284] on input "Add to SOFA #9 (Lawsuit)" at bounding box center [125, 281] width 5 height 5
checkbox input "true"
select select "0"
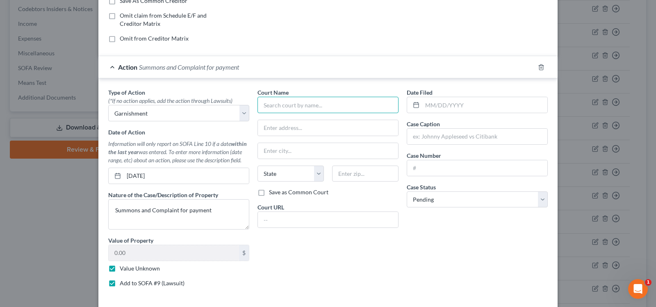
click at [276, 107] on input "text" at bounding box center [328, 105] width 141 height 16
type input "[STREET_ADDRESS]"
type input "[STREET_ADDRESS][US_STATE]"
type input "Lansing"
select select "23"
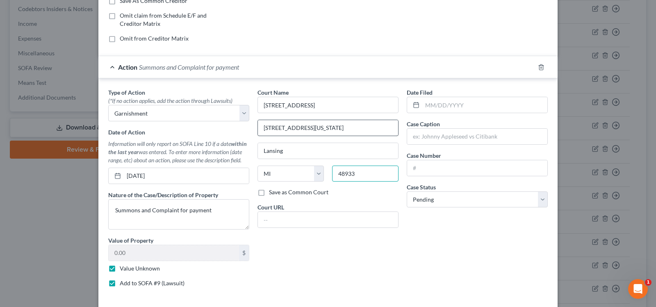
type input "48933"
click at [317, 127] on input "[STREET_ADDRESS][US_STATE]" at bounding box center [328, 128] width 140 height 16
type input "[STREET_ADDRESS][US_STATE] 6th FL"
click at [424, 96] on label "Date Filed" at bounding box center [420, 92] width 26 height 9
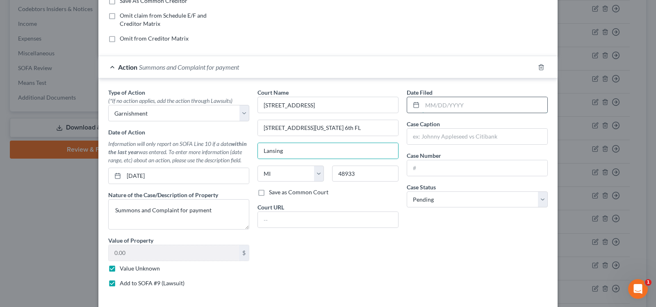
click at [426, 100] on input "text" at bounding box center [485, 105] width 125 height 16
click at [435, 107] on input "text" at bounding box center [485, 105] width 125 height 16
type input "[DATE]"
click at [430, 131] on input "text" at bounding box center [477, 137] width 140 height 16
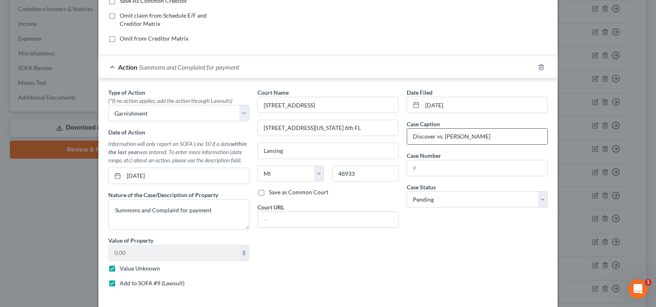
type input "Discover vs. [PERSON_NAME]"
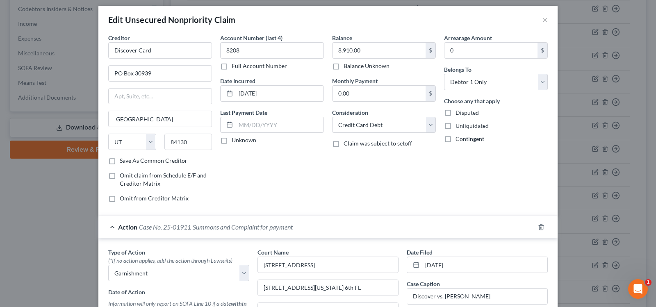
scroll to position [0, 0]
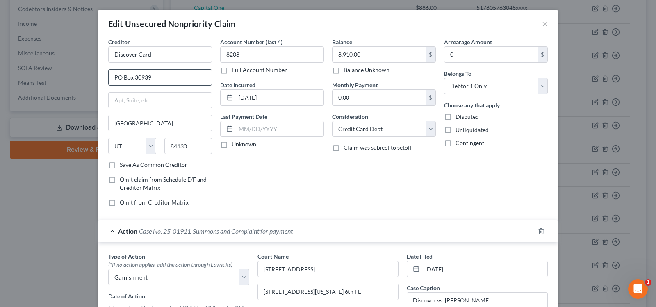
type input "25-01911"
click at [153, 80] on input "PO Box 30939" at bounding box center [160, 78] width 103 height 16
click at [154, 80] on input "PO Box 30939" at bounding box center [160, 78] width 103 height 16
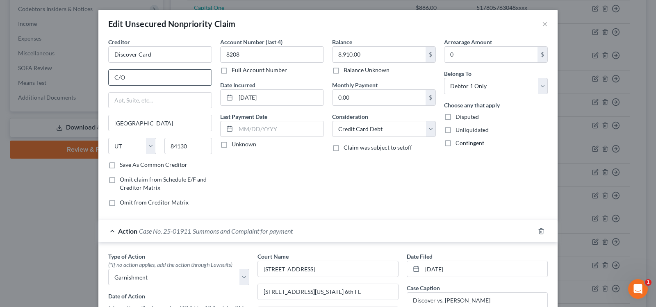
paste input "[PERSON_NAME], [PERSON_NAME] & [PERSON_NAME] Co.,"
type input "C/[PERSON_NAME], [PERSON_NAME] & [PERSON_NAME] Co."
click at [198, 95] on input "text" at bounding box center [160, 101] width 103 height 16
type input "[STREET_ADDRESS]"
type input "[PERSON_NAME]"
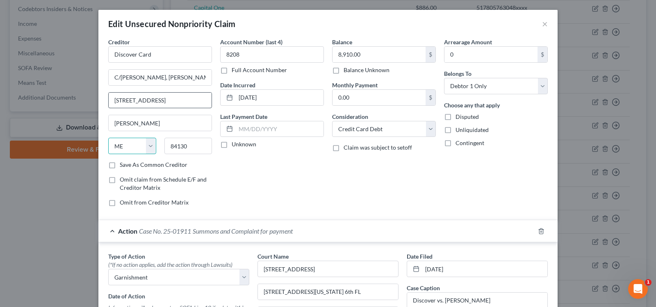
select select "23"
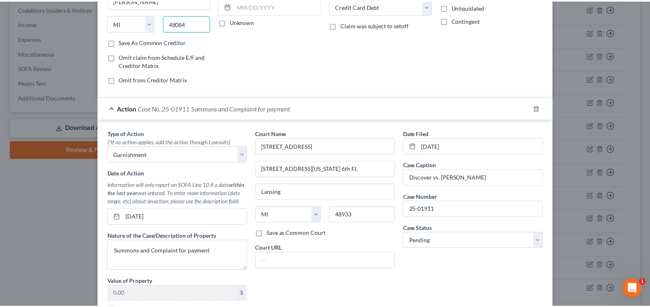
scroll to position [226, 0]
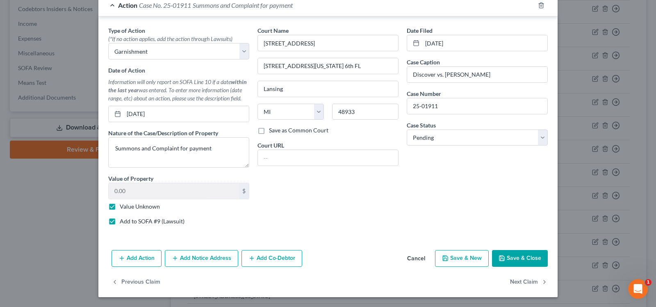
type input "48084"
click at [505, 259] on button "Save & Close" at bounding box center [520, 258] width 56 height 17
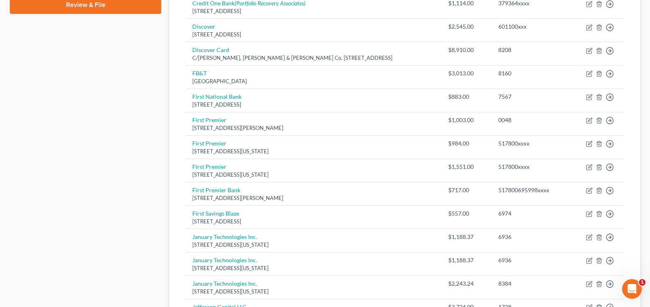
scroll to position [574, 0]
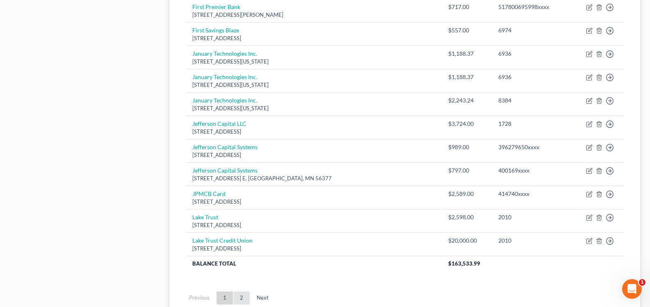
click at [243, 295] on link "2" at bounding box center [241, 298] width 16 height 13
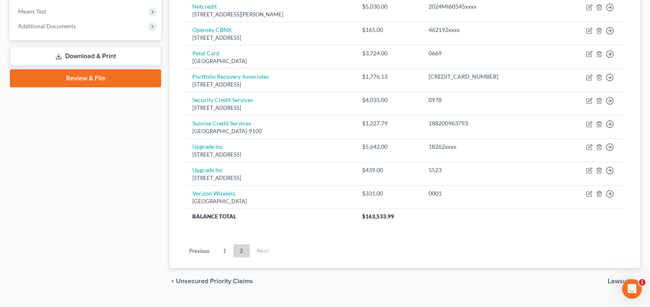
scroll to position [336, 0]
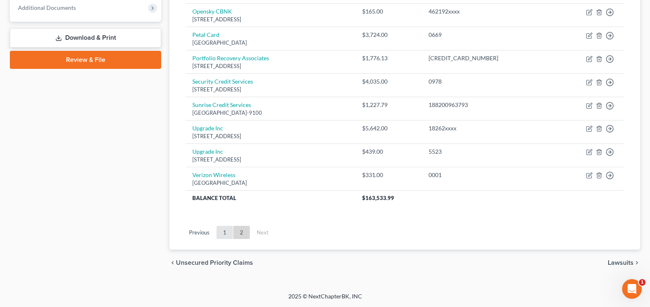
click at [226, 233] on link "1" at bounding box center [225, 232] width 16 height 13
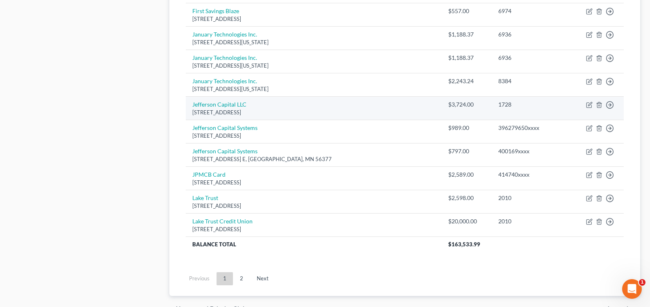
scroll to position [640, 0]
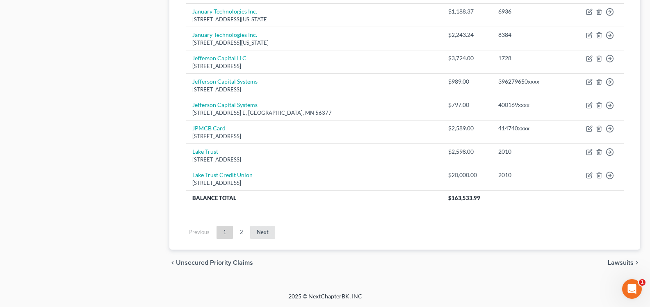
click at [265, 234] on link "Next" at bounding box center [262, 232] width 25 height 13
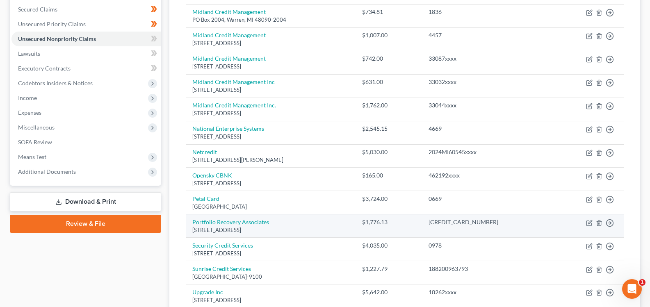
scroll to position [336, 0]
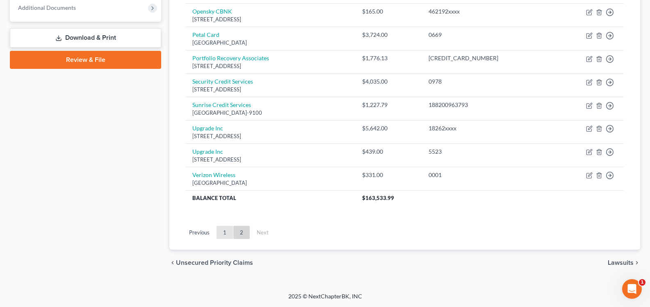
click at [223, 236] on link "1" at bounding box center [225, 232] width 16 height 13
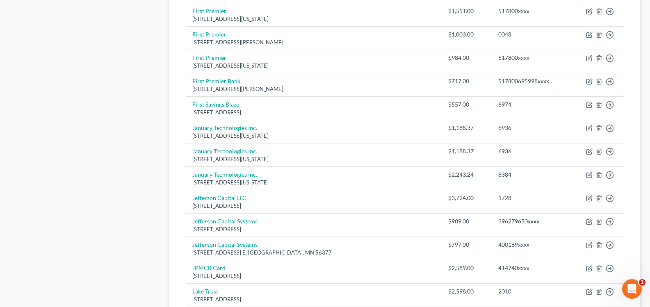
scroll to position [640, 0]
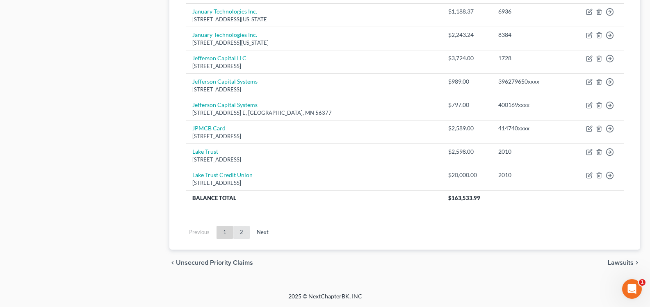
click at [244, 235] on link "2" at bounding box center [241, 232] width 16 height 13
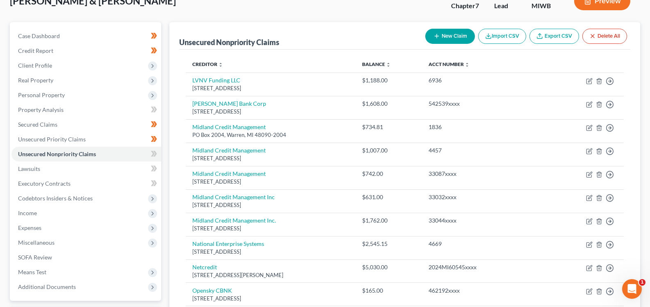
scroll to position [0, 0]
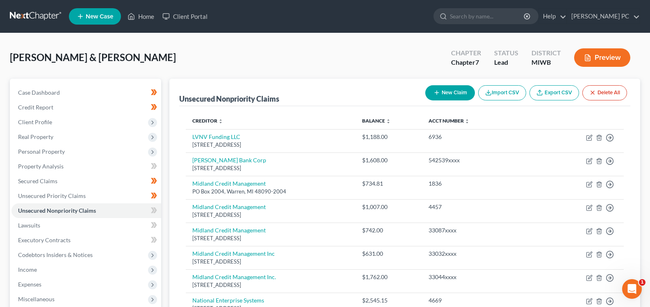
click at [442, 93] on button "New Claim" at bounding box center [450, 92] width 50 height 15
select select "2"
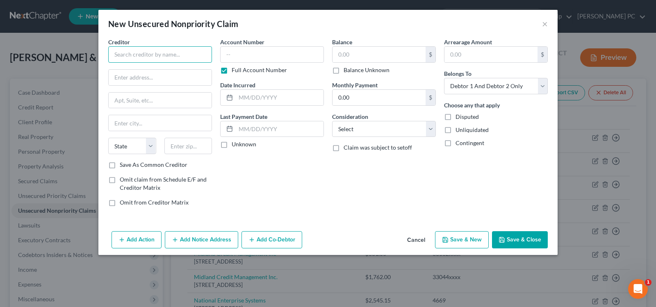
click at [122, 57] on input "text" at bounding box center [160, 54] width 104 height 16
type input "Portfolio Recovery Associates"
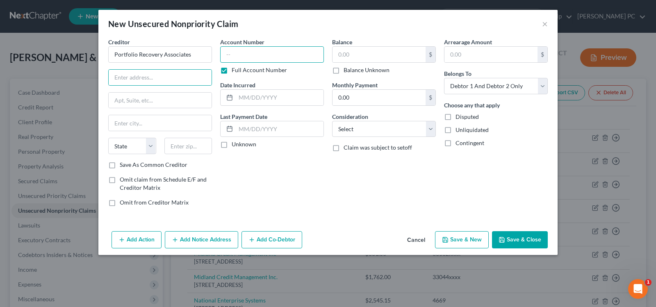
click at [265, 56] on input "text" at bounding box center [272, 54] width 104 height 16
type input "379364xxxx"
click at [259, 98] on input "text" at bounding box center [280, 98] width 88 height 16
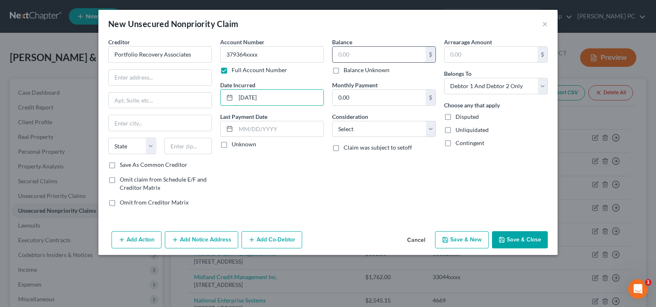
type input "[DATE]"
click at [342, 55] on input "text" at bounding box center [379, 55] width 93 height 16
type input "1,114"
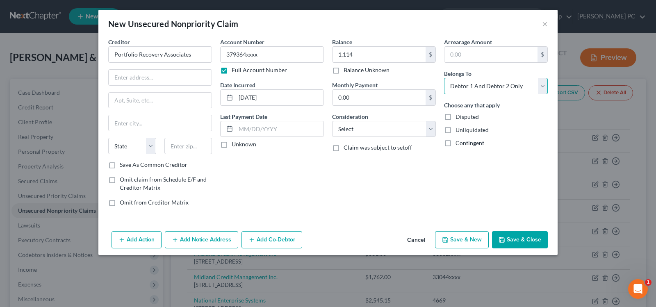
drag, startPoint x: 463, startPoint y: 87, endPoint x: 463, endPoint y: 94, distance: 6.2
click at [463, 87] on select "Select Debtor 1 Only Debtor 2 Only Debtor 1 And Debtor 2 Only At Least One Of T…" at bounding box center [496, 86] width 104 height 16
select select "1"
click at [444, 78] on select "Select Debtor 1 Only Debtor 2 Only Debtor 1 And Debtor 2 Only At Least One Of T…" at bounding box center [496, 86] width 104 height 16
click at [382, 131] on select "Select Cable / Satellite Services Collection Agency Credit Card Debt Debt Couns…" at bounding box center [384, 129] width 104 height 16
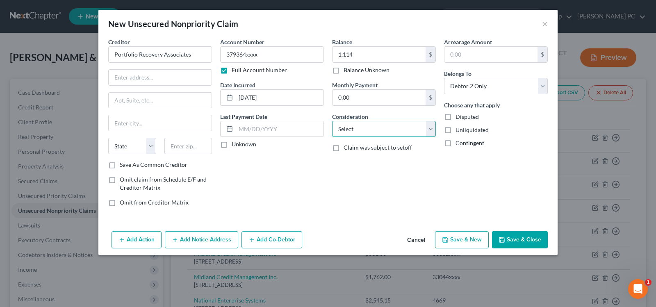
select select "1"
click at [332, 121] on select "Select Cable / Satellite Services Collection Agency Credit Card Debt Debt Couns…" at bounding box center [384, 129] width 104 height 16
click at [155, 80] on input "text" at bounding box center [160, 78] width 103 height 16
type input "[STREET_ADDRESS] Ste. 100"
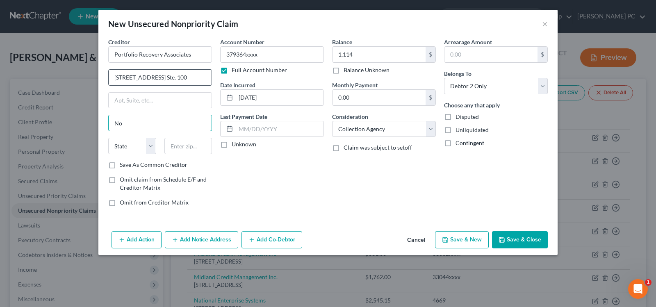
type input "[GEOGRAPHIC_DATA]"
select select "48"
click at [509, 234] on button "Save & Close" at bounding box center [520, 239] width 56 height 17
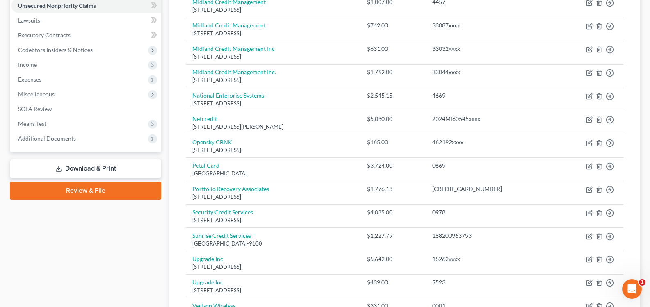
scroll to position [359, 0]
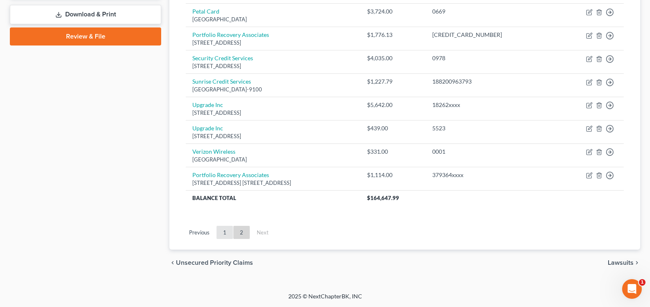
click at [228, 234] on link "1" at bounding box center [225, 232] width 16 height 13
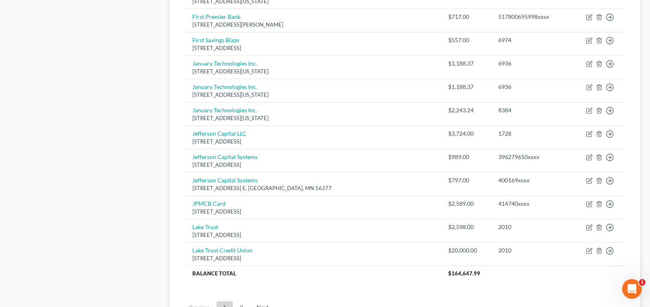
scroll to position [606, 0]
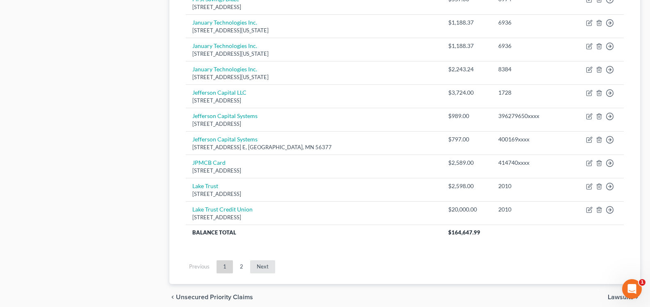
click at [256, 268] on link "Next" at bounding box center [262, 267] width 25 height 13
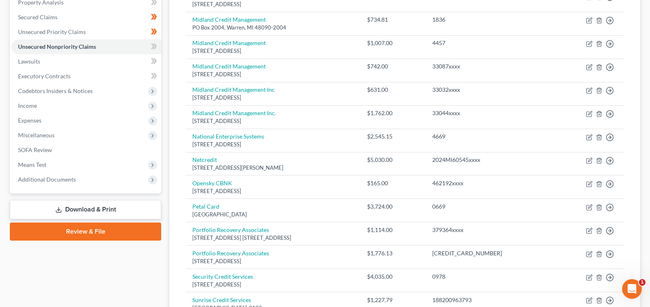
scroll to position [328, 0]
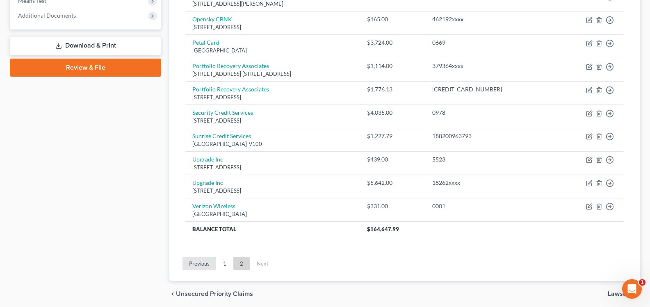
click at [216, 261] on link "Previous" at bounding box center [200, 263] width 34 height 13
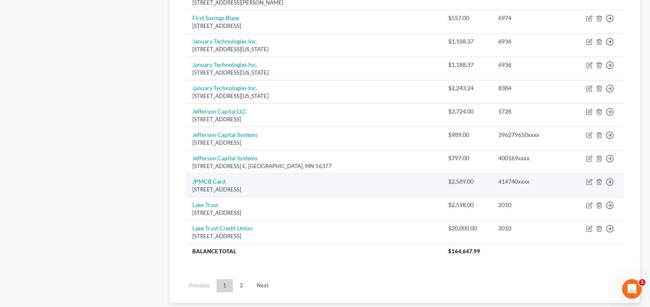
scroll to position [599, 0]
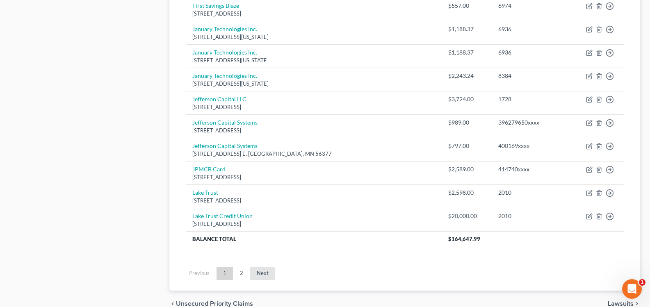
click at [264, 276] on link "Next" at bounding box center [262, 273] width 25 height 13
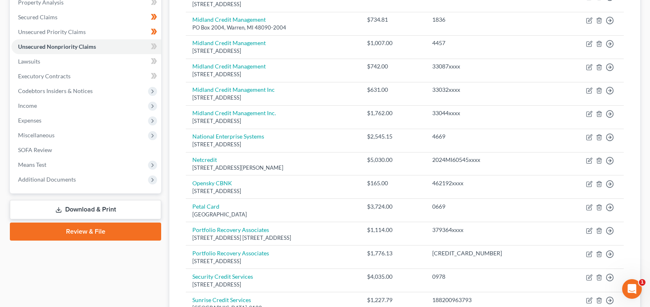
scroll to position [287, 0]
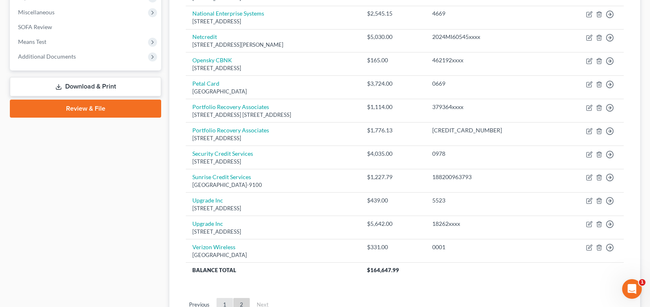
click at [227, 301] on link "1" at bounding box center [225, 304] width 16 height 13
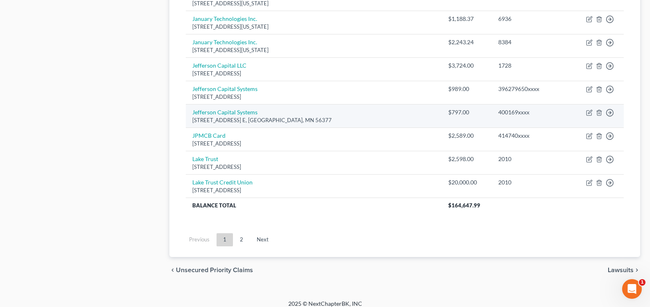
scroll to position [640, 0]
